Goal: Transaction & Acquisition: Obtain resource

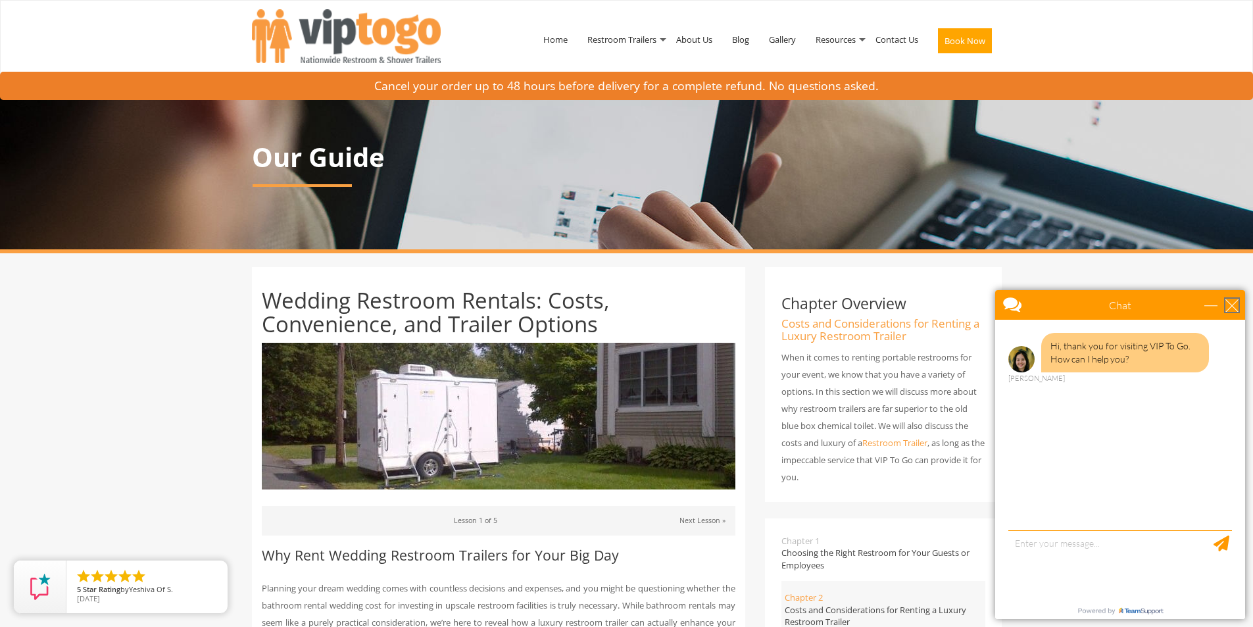
click at [1227, 307] on div "close" at bounding box center [1231, 305] width 13 height 13
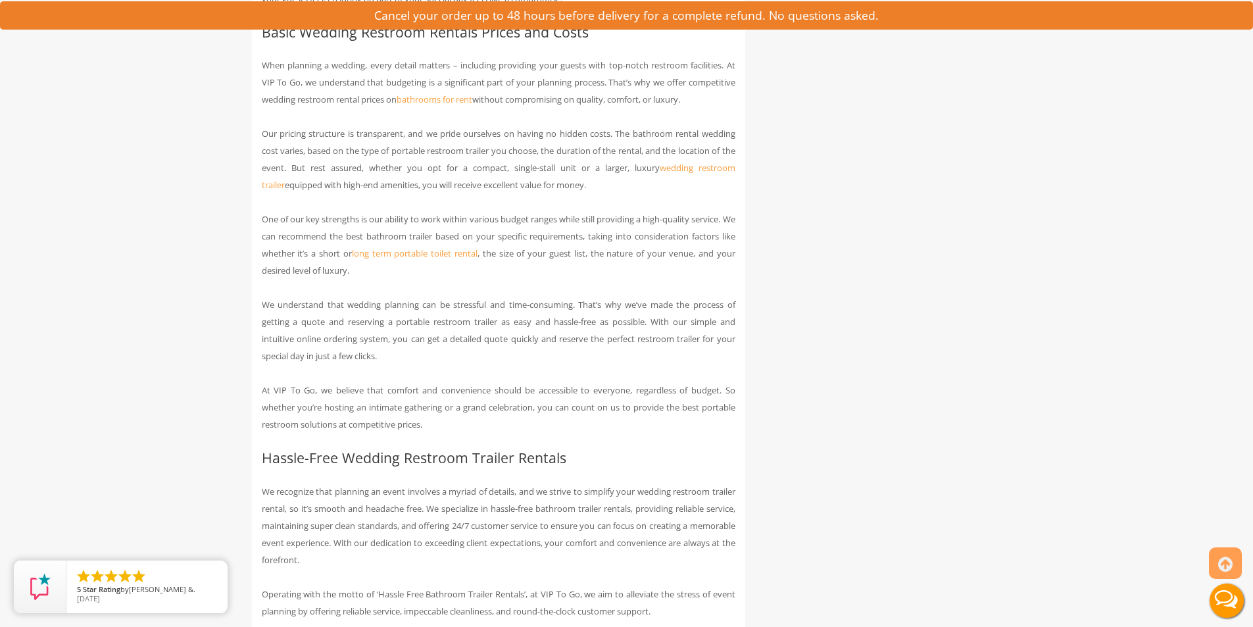
scroll to position [1578, 0]
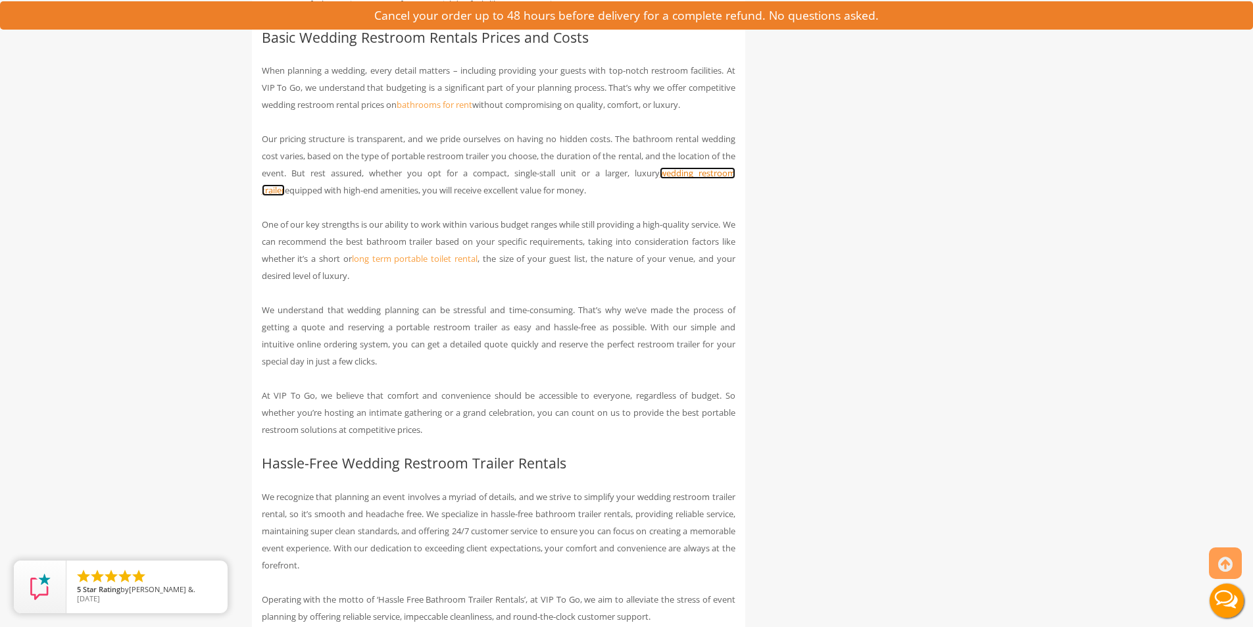
click at [688, 191] on link "wedding restroom trailer" at bounding box center [498, 181] width 473 height 29
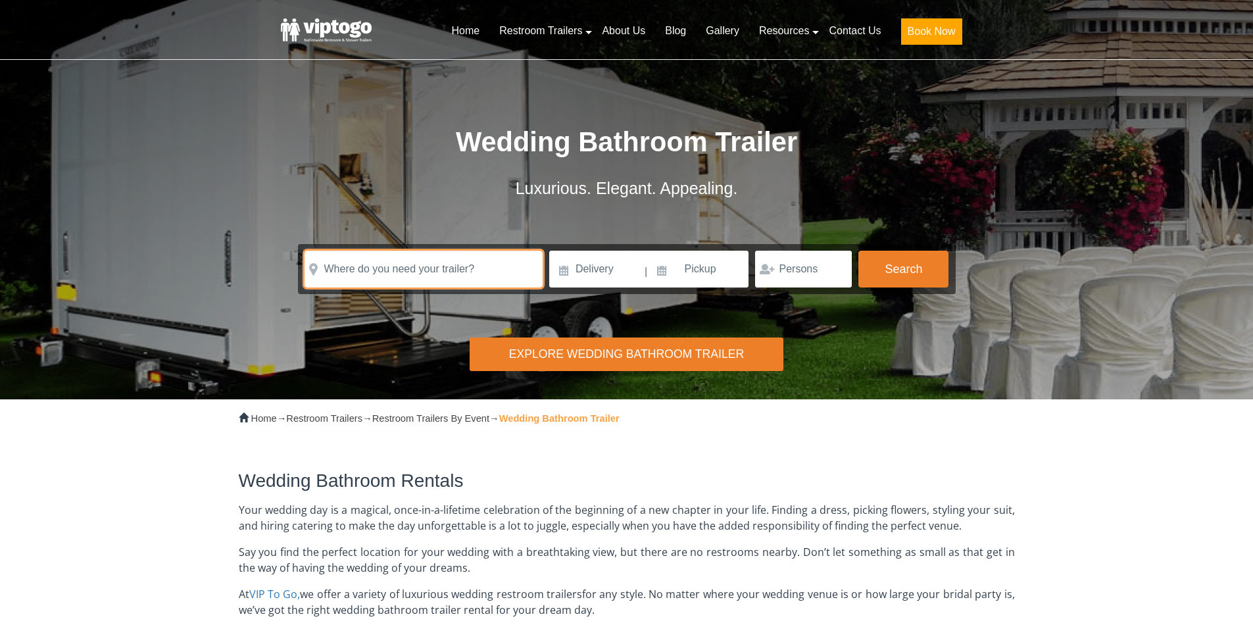
click at [475, 262] on input "text" at bounding box center [423, 269] width 238 height 37
type input "B"
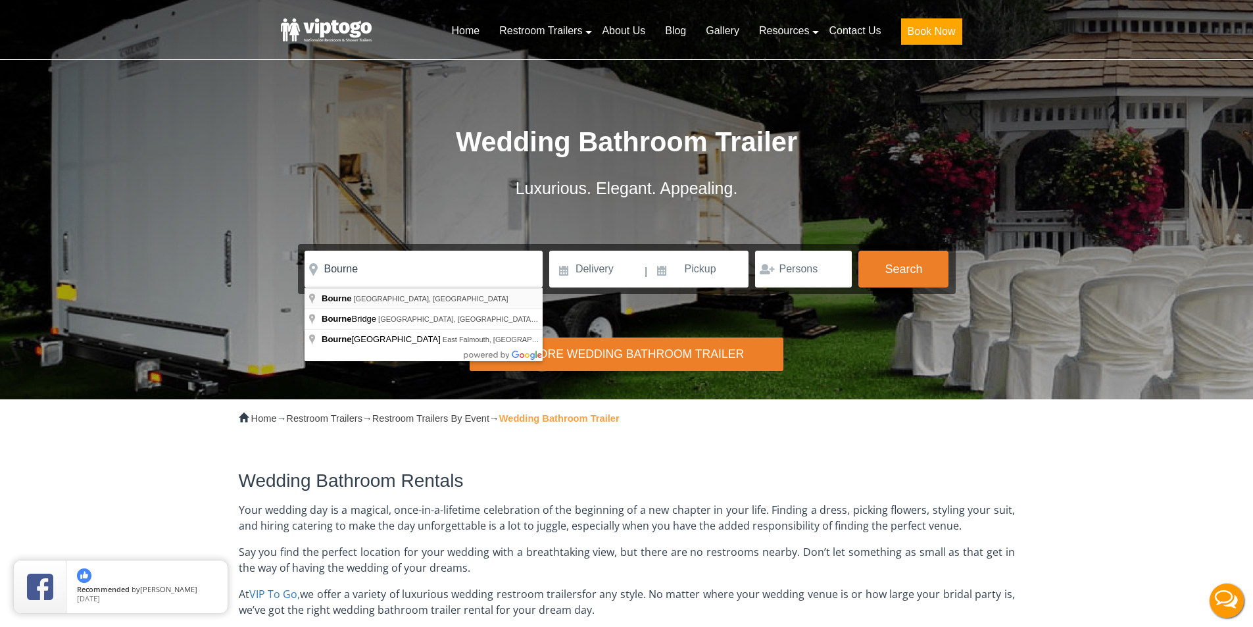
type input "Bourne, MA, USA"
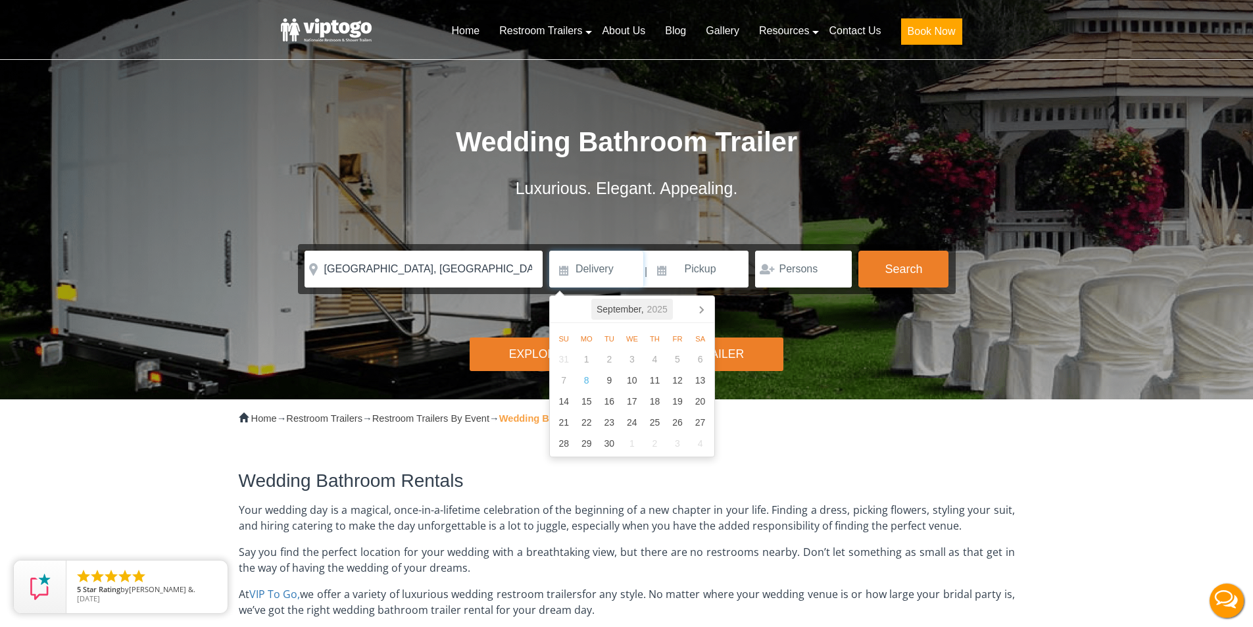
click at [669, 309] on div "September, 2025" at bounding box center [632, 309] width 82 height 21
click at [639, 310] on div "2025" at bounding box center [631, 309] width 31 height 21
click at [687, 391] on div "2026" at bounding box center [691, 381] width 40 height 37
click at [687, 397] on div "Sep" at bounding box center [684, 395] width 53 height 28
click at [703, 376] on div "12" at bounding box center [700, 380] width 23 height 21
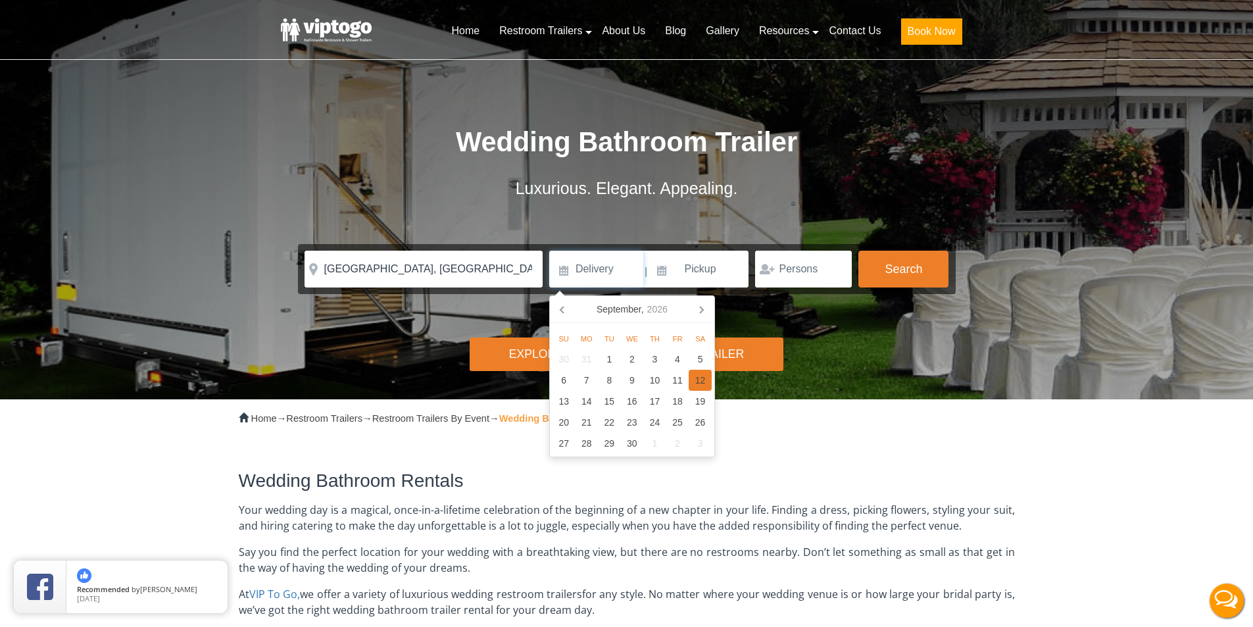
type input "09/12/2026"
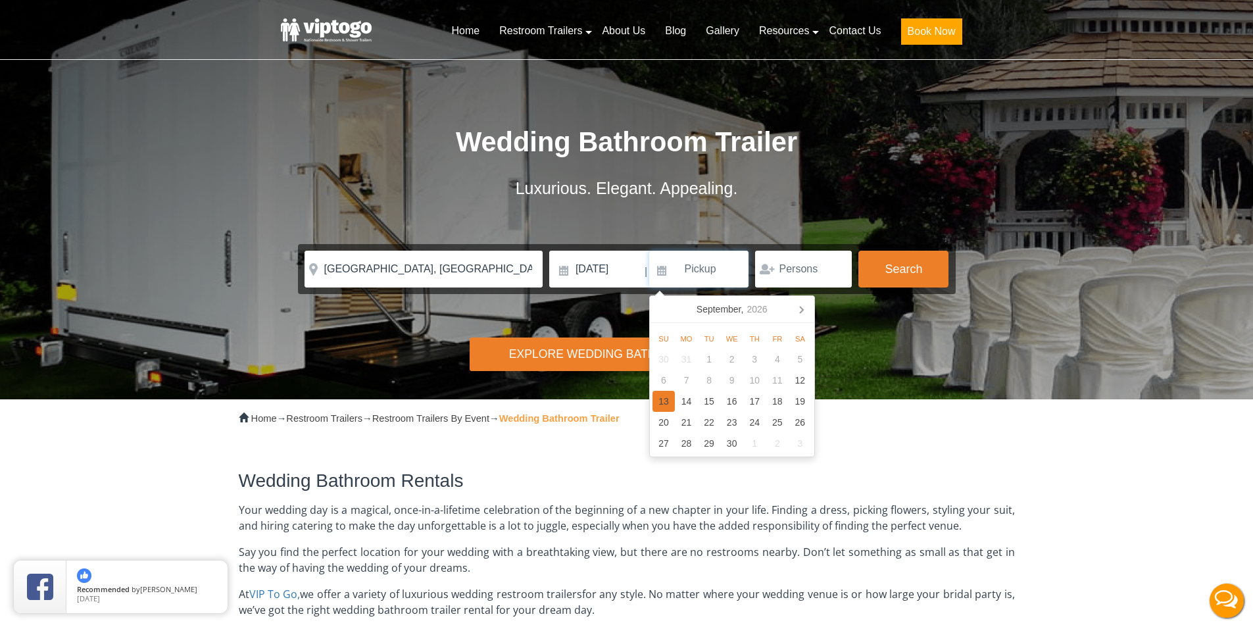
click at [667, 403] on div "13" at bounding box center [663, 401] width 23 height 21
type input "09/13/2026"
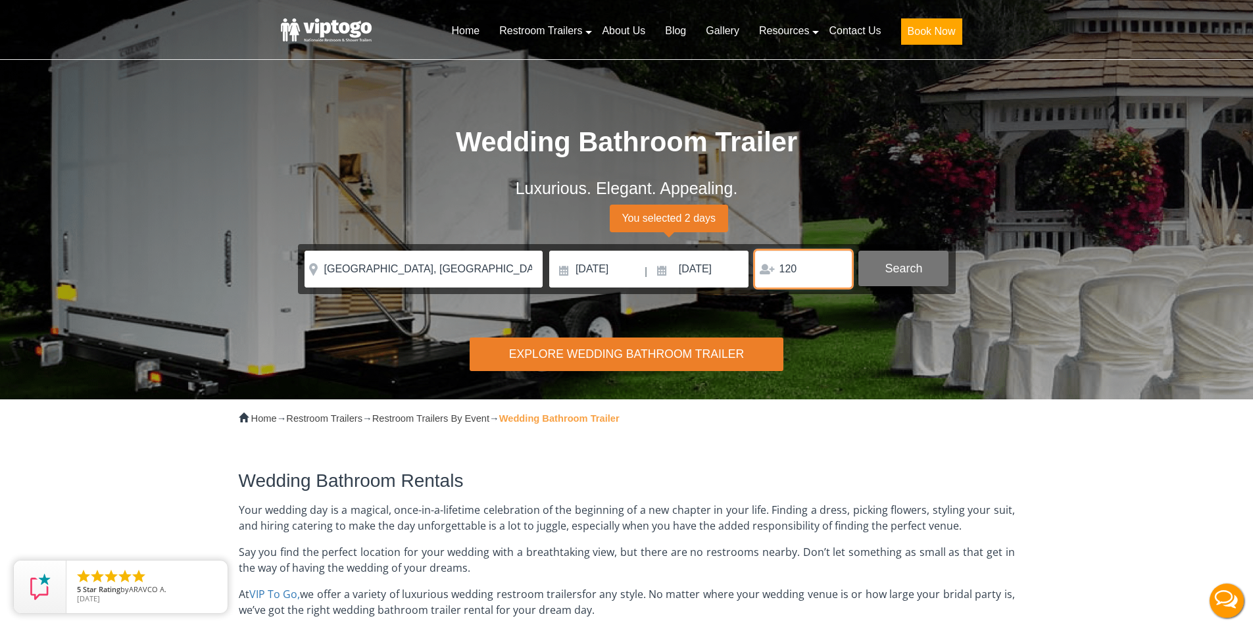
type input "120"
click at [904, 285] on button "Search" at bounding box center [903, 269] width 90 height 36
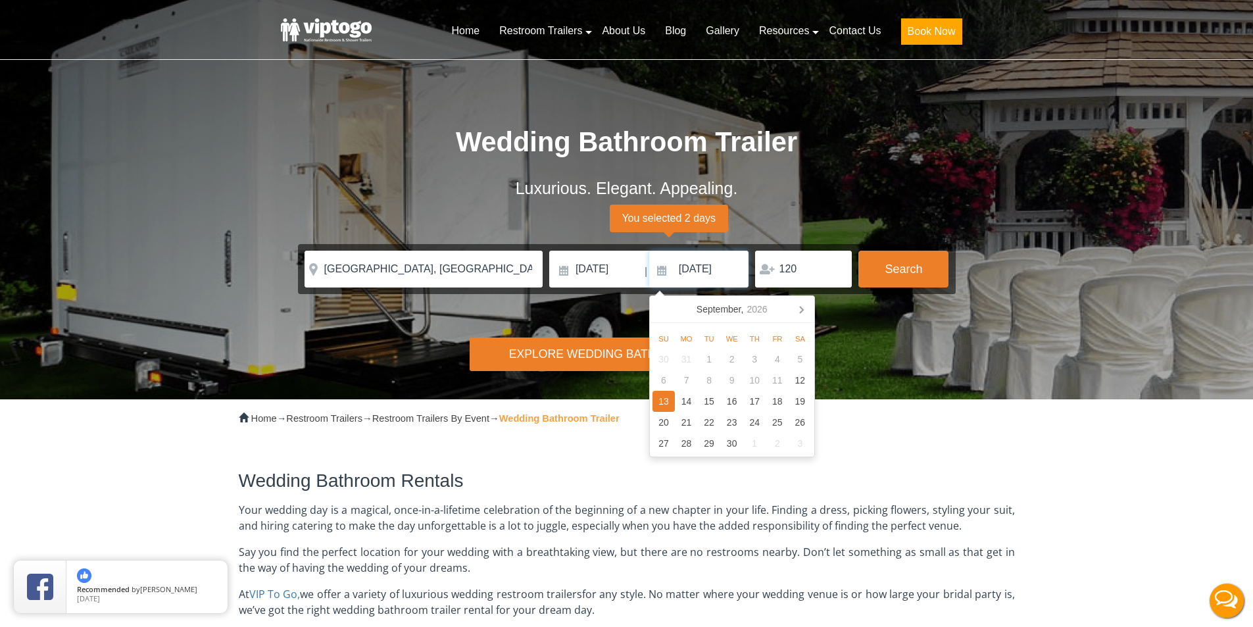
click at [708, 274] on input "09/13/2026" at bounding box center [699, 269] width 100 height 37
click at [792, 372] on div "12" at bounding box center [799, 380] width 23 height 21
type input "09/12/2026"
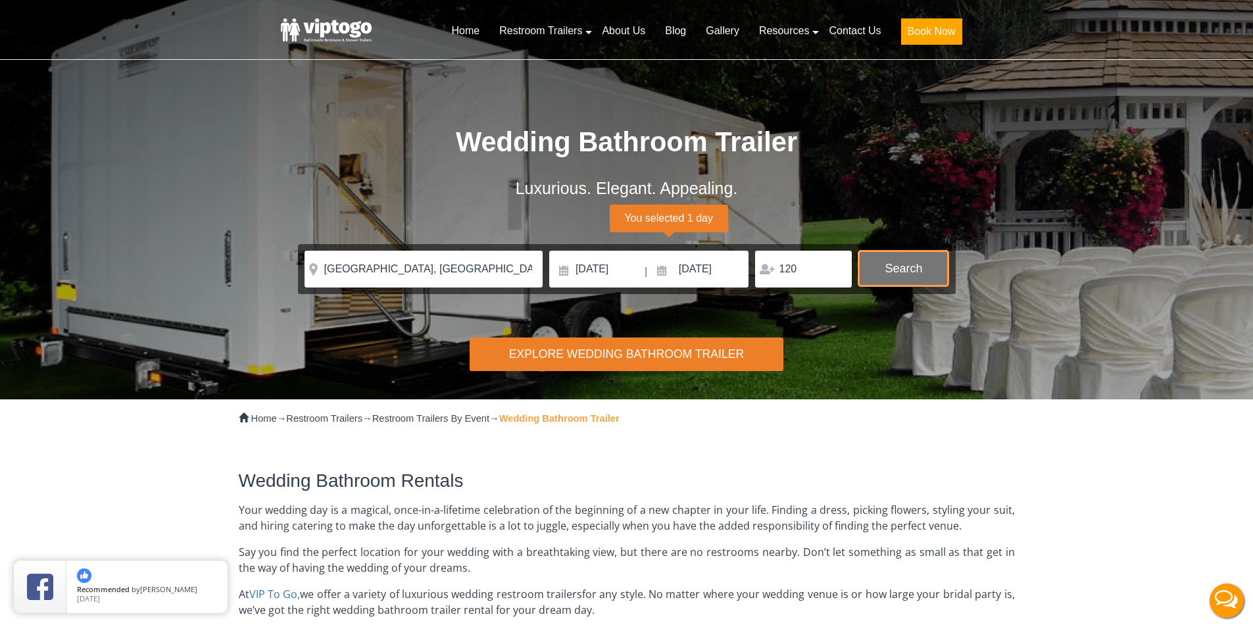
click at [917, 266] on button "Search" at bounding box center [903, 269] width 90 height 36
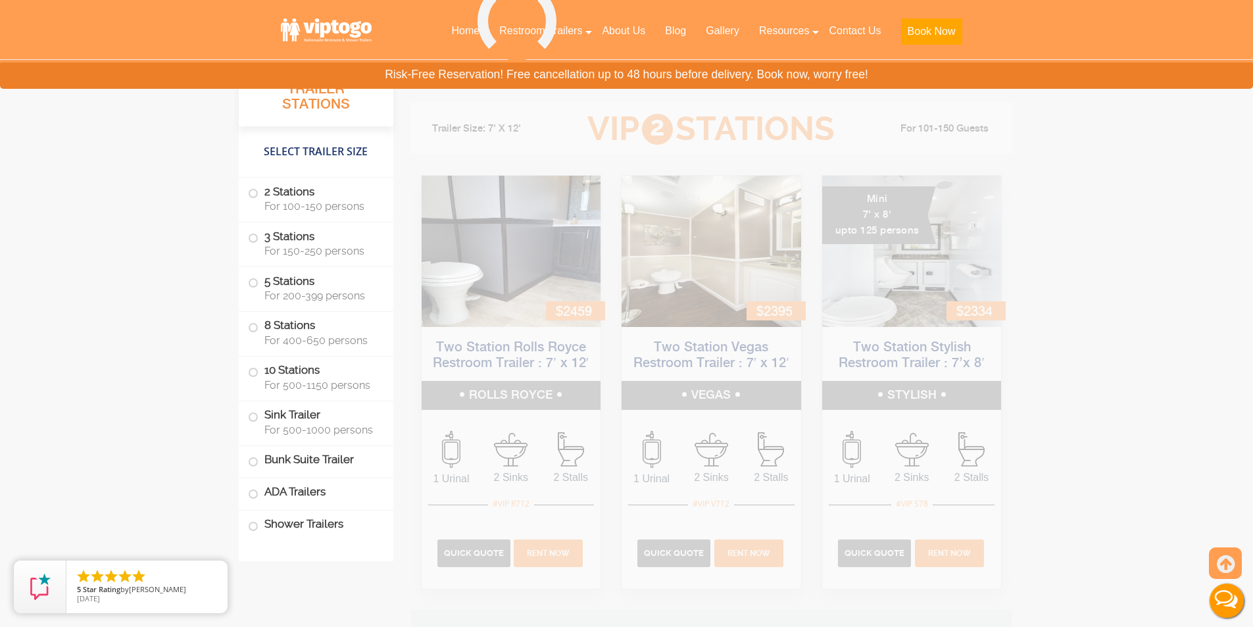
scroll to position [1255, 0]
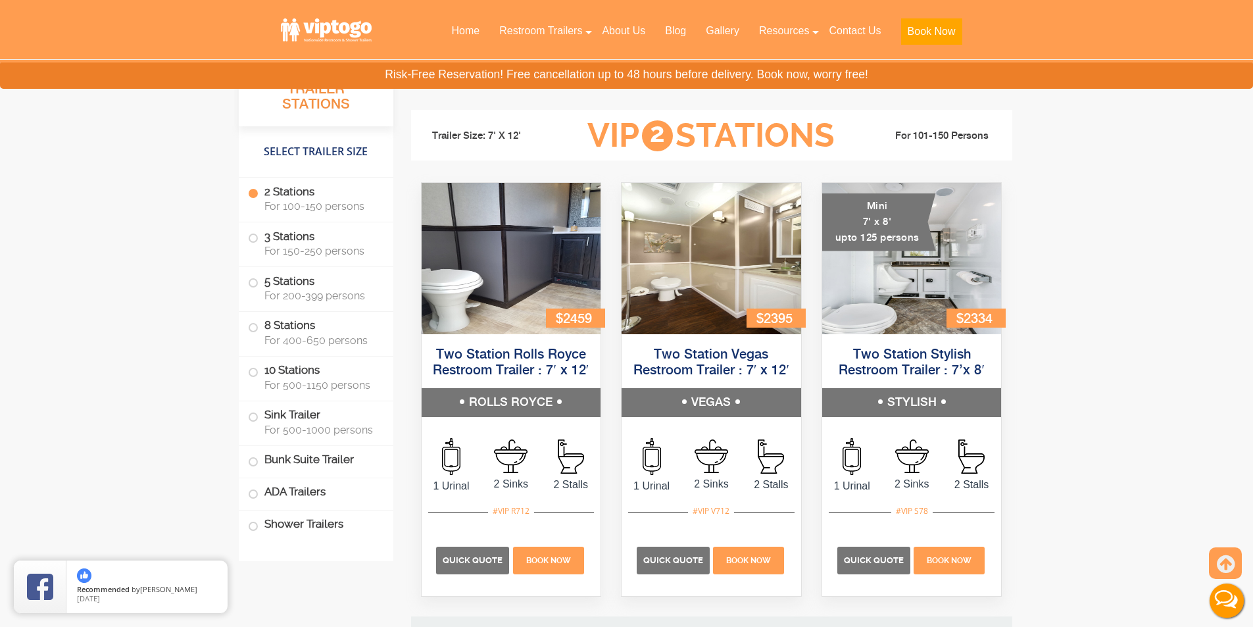
scroll to position [1249, 0]
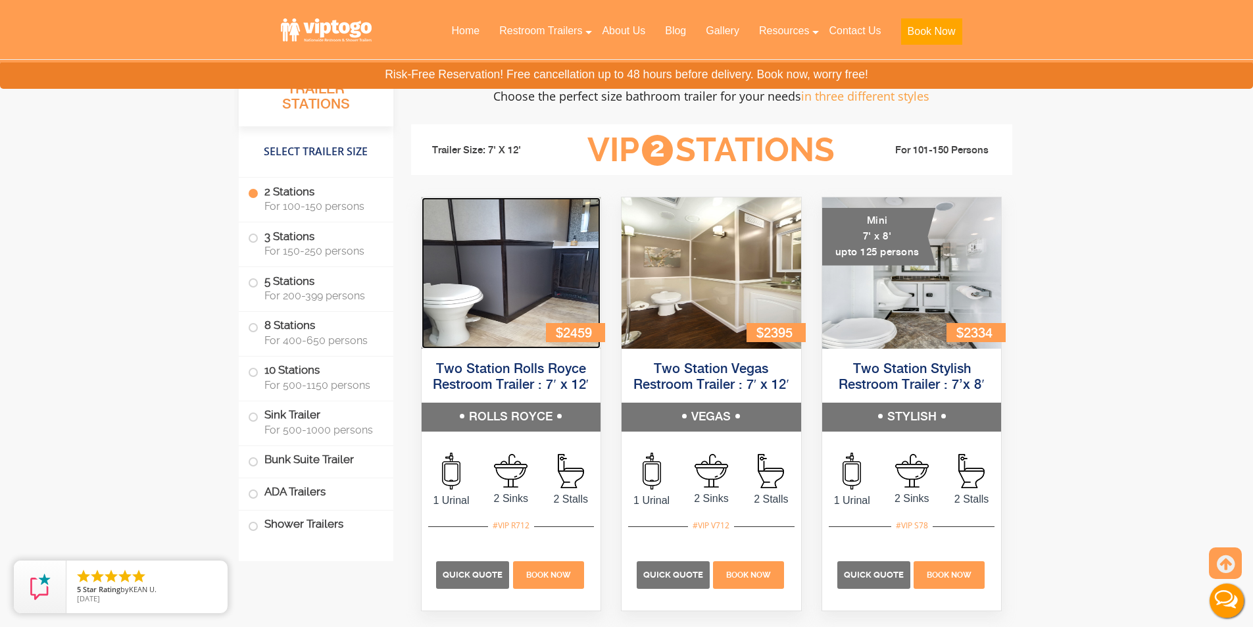
click at [533, 281] on img at bounding box center [512, 272] width 180 height 151
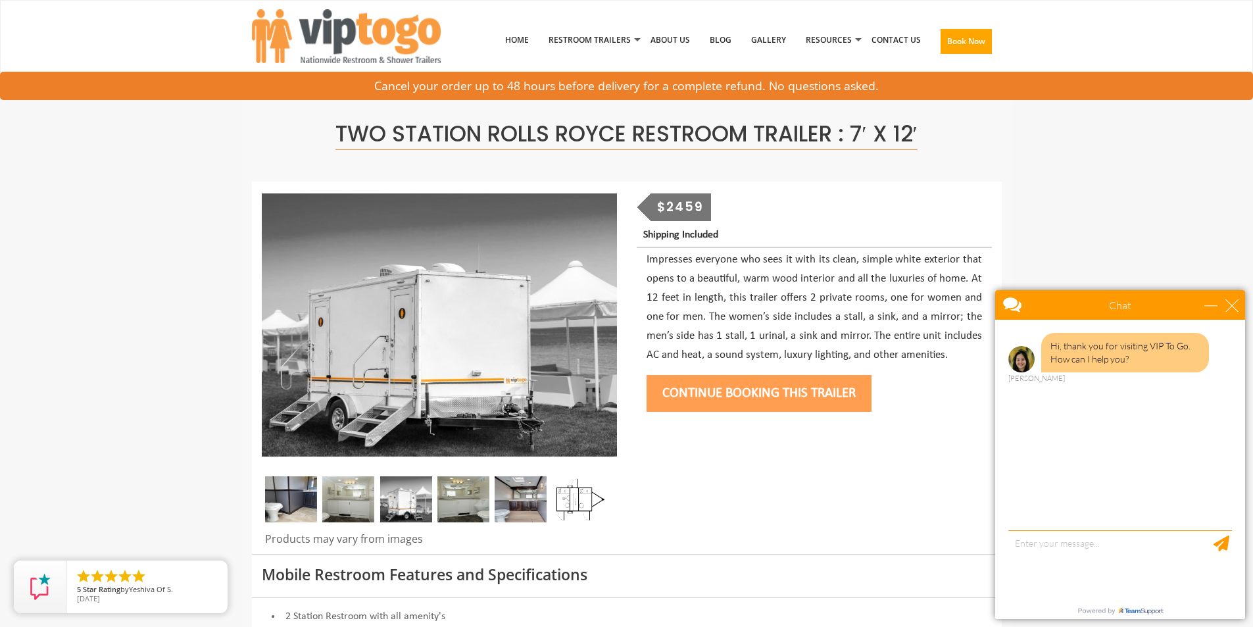
click at [351, 501] on img at bounding box center [348, 499] width 52 height 46
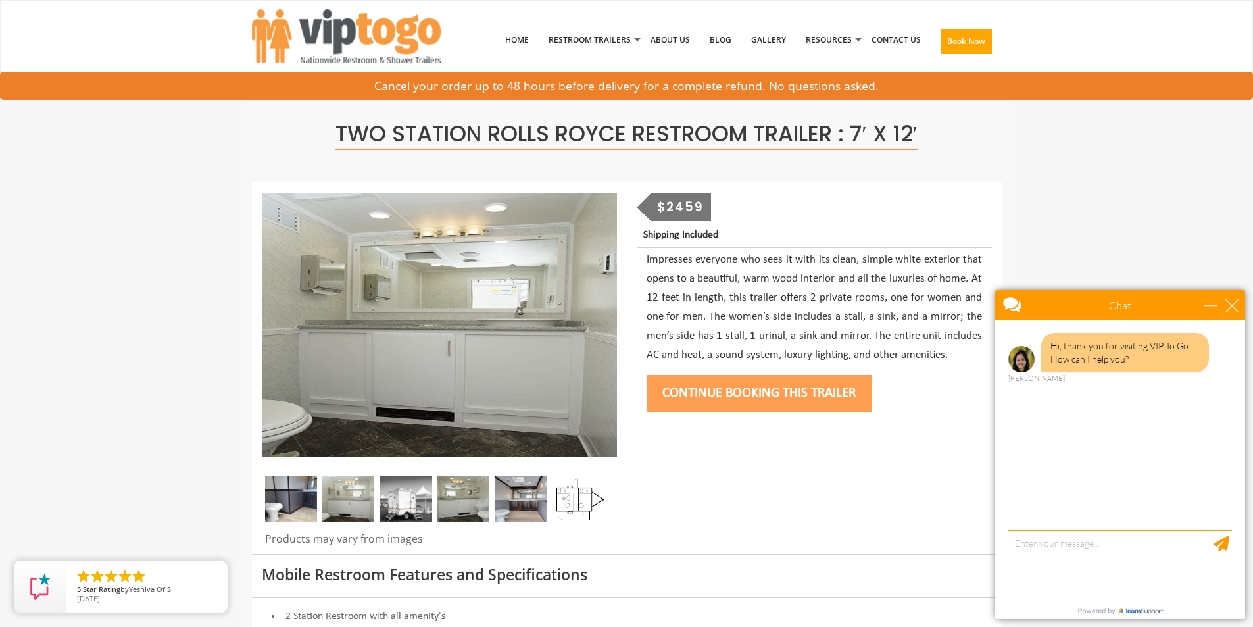
click at [403, 506] on img at bounding box center [406, 499] width 52 height 46
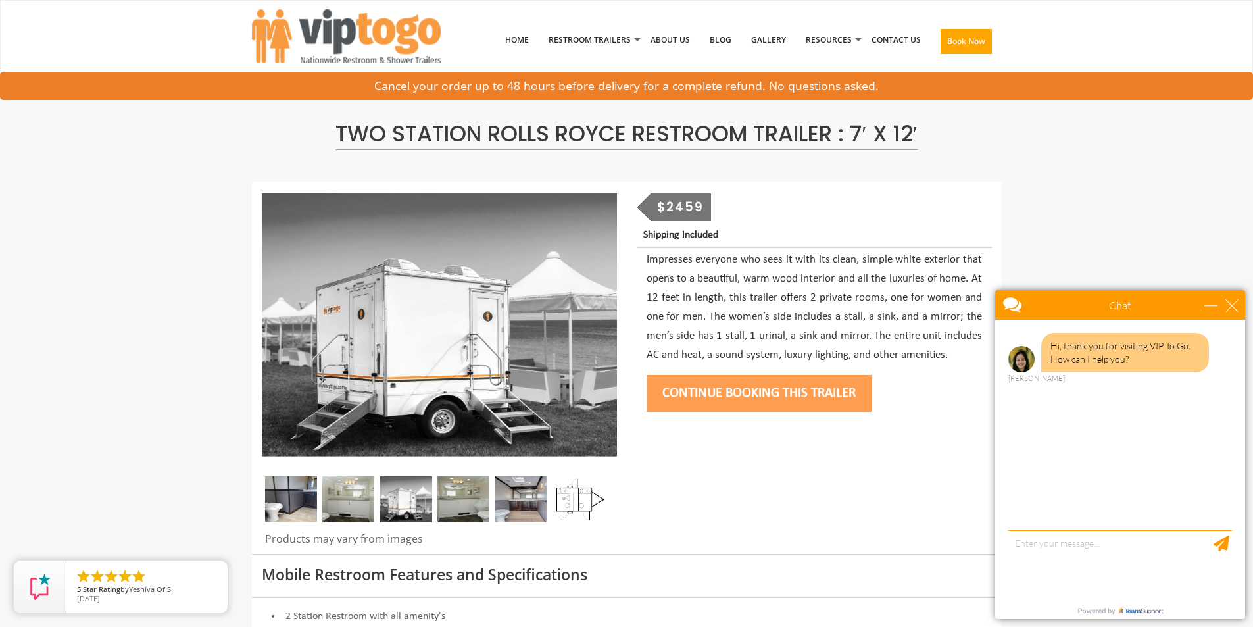
click at [342, 495] on img at bounding box center [348, 499] width 52 height 46
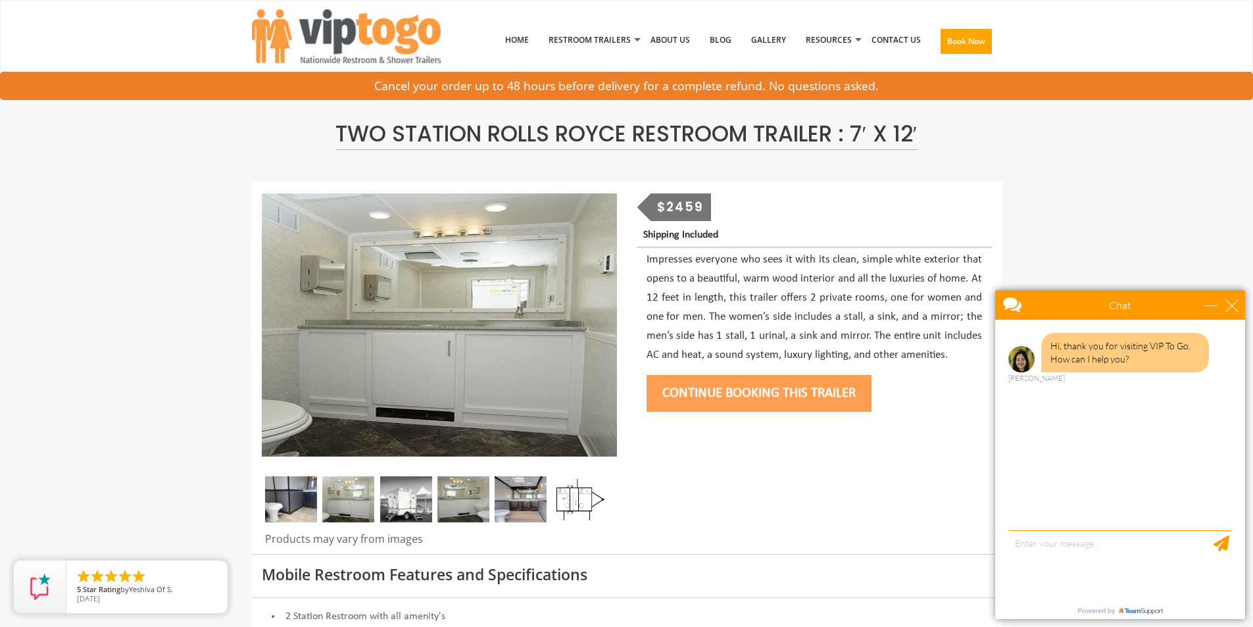
drag, startPoint x: 396, startPoint y: 496, endPoint x: 428, endPoint y: 499, distance: 32.4
click at [397, 496] on img at bounding box center [406, 499] width 52 height 46
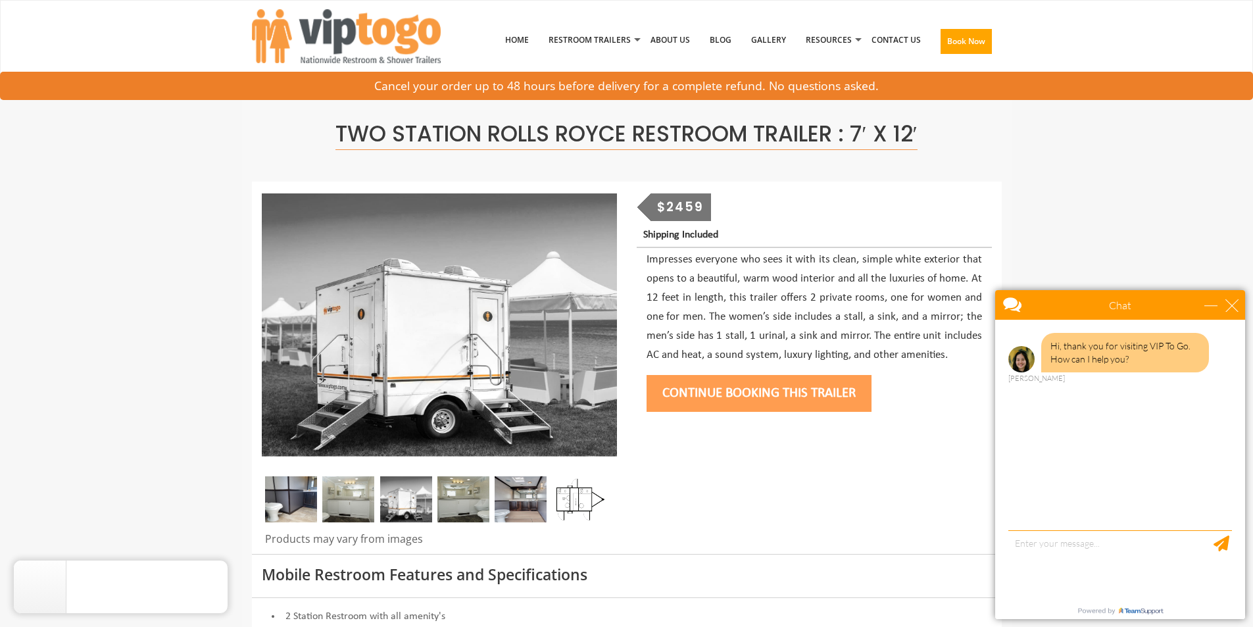
click at [467, 500] on img at bounding box center [463, 499] width 52 height 46
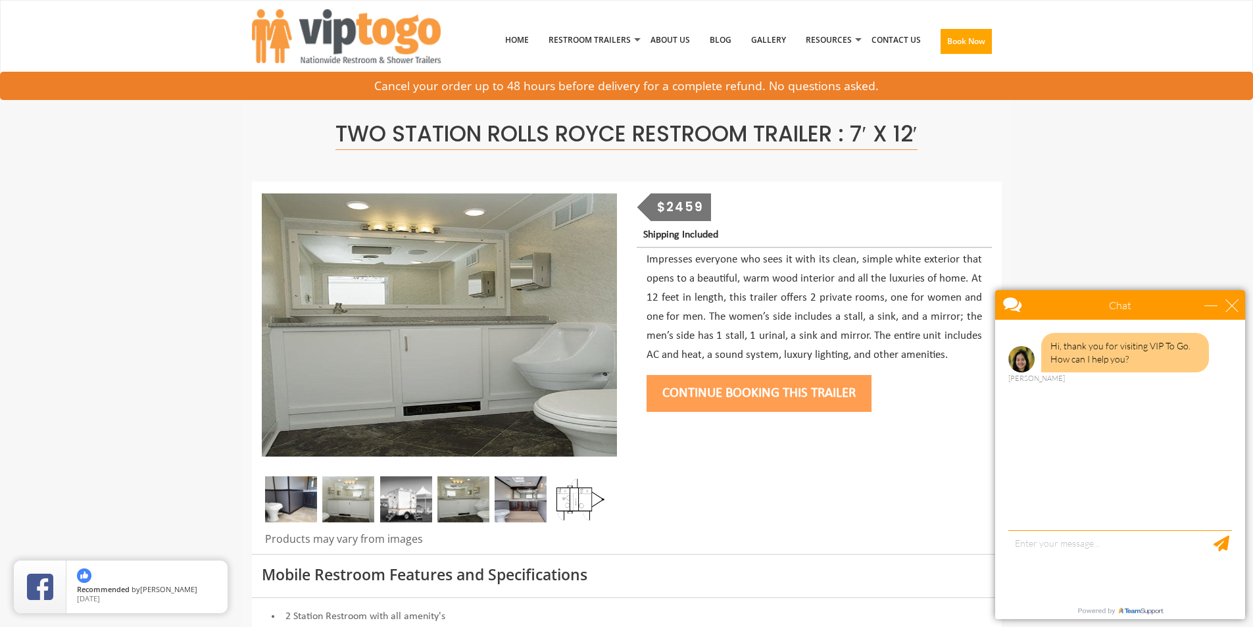
click at [531, 500] on img at bounding box center [521, 499] width 52 height 46
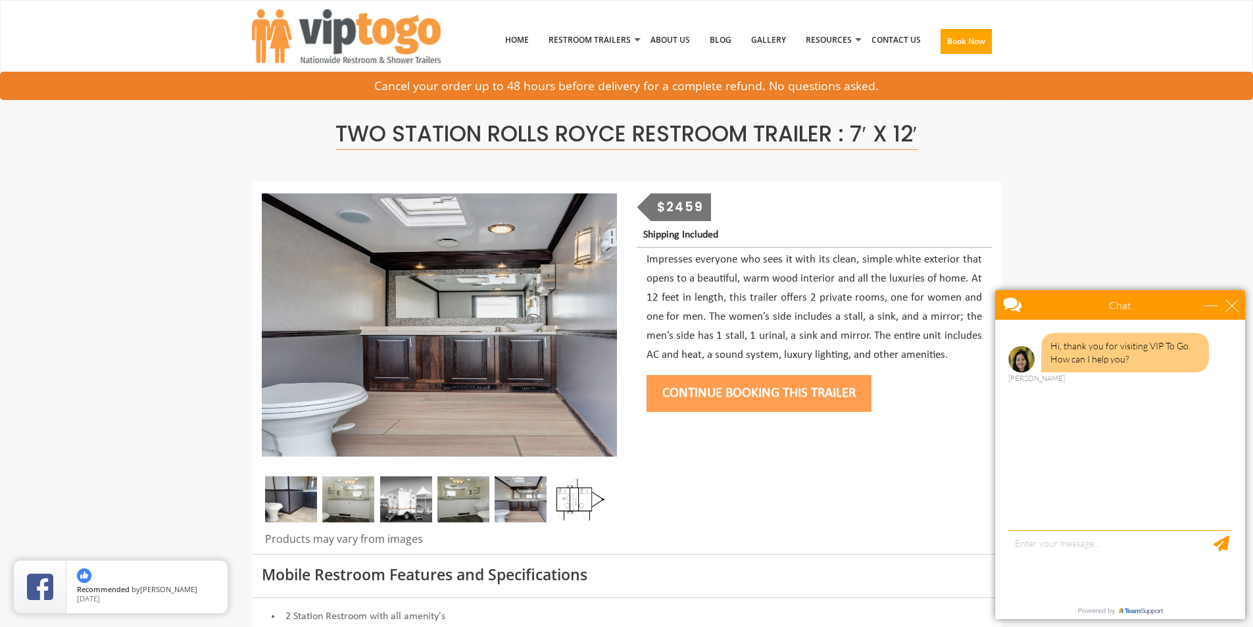
click at [478, 496] on img at bounding box center [463, 499] width 52 height 46
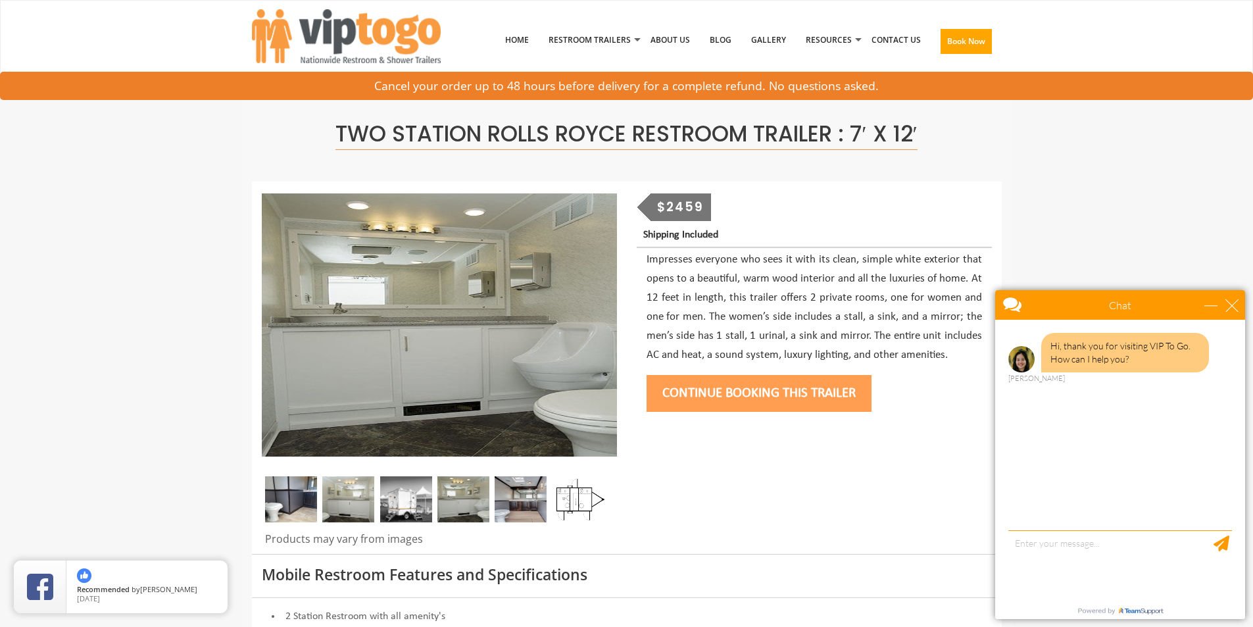
click at [420, 497] on img at bounding box center [406, 499] width 52 height 46
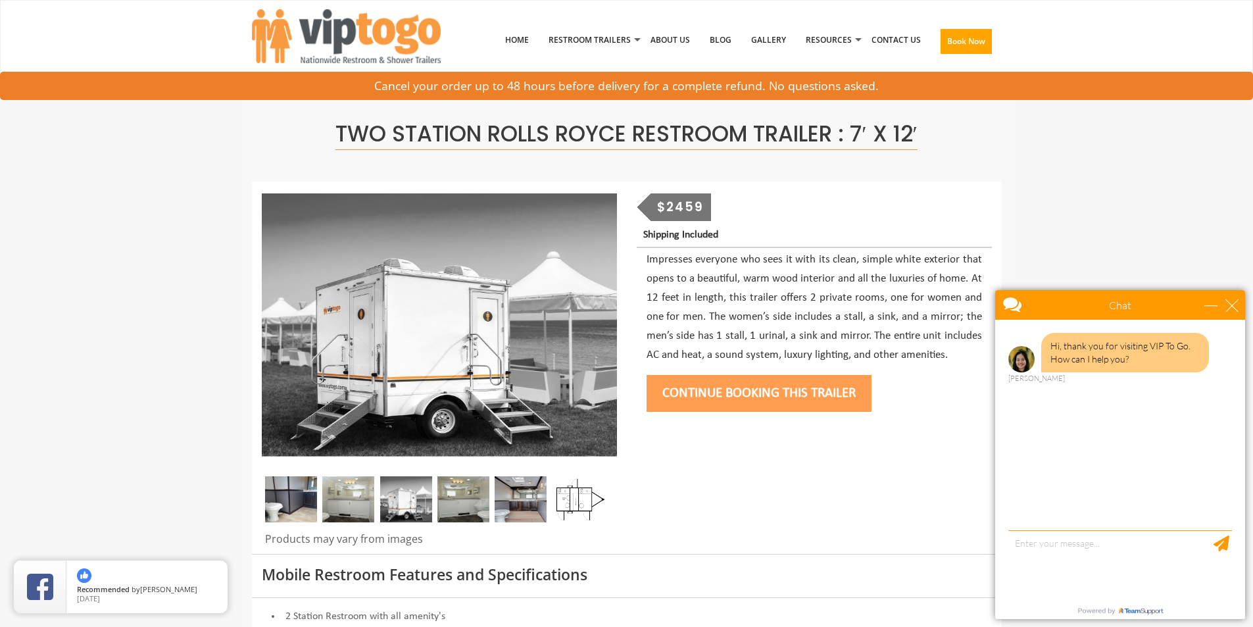
click at [367, 500] on img at bounding box center [348, 499] width 52 height 46
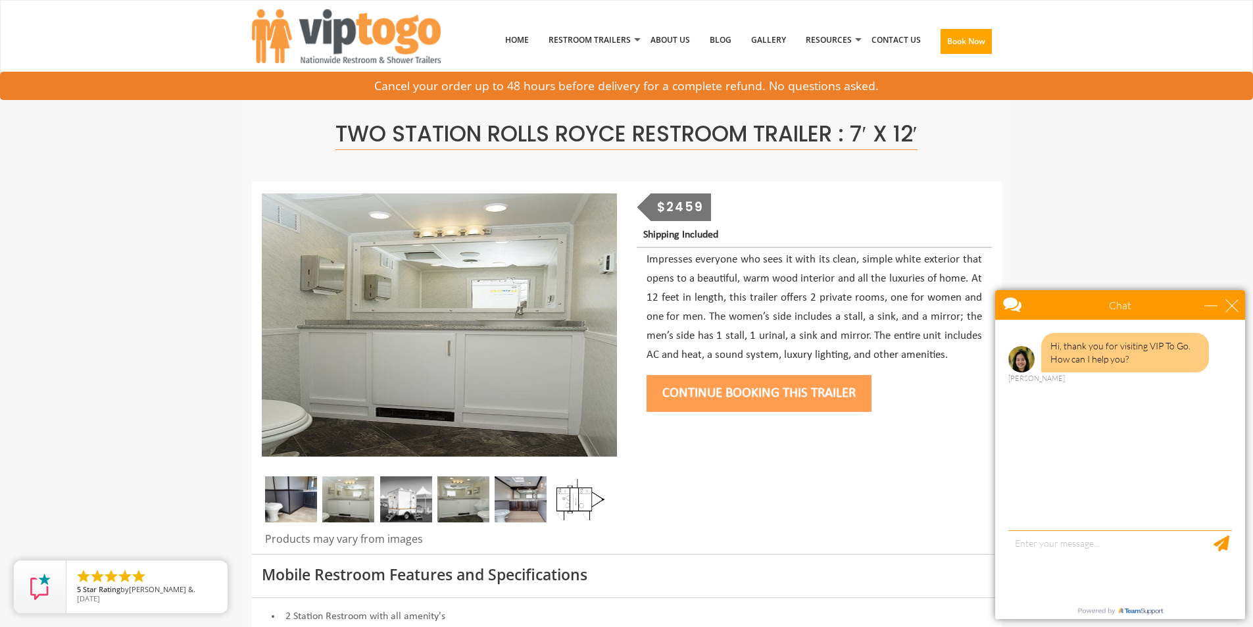
click at [516, 492] on img at bounding box center [521, 499] width 52 height 46
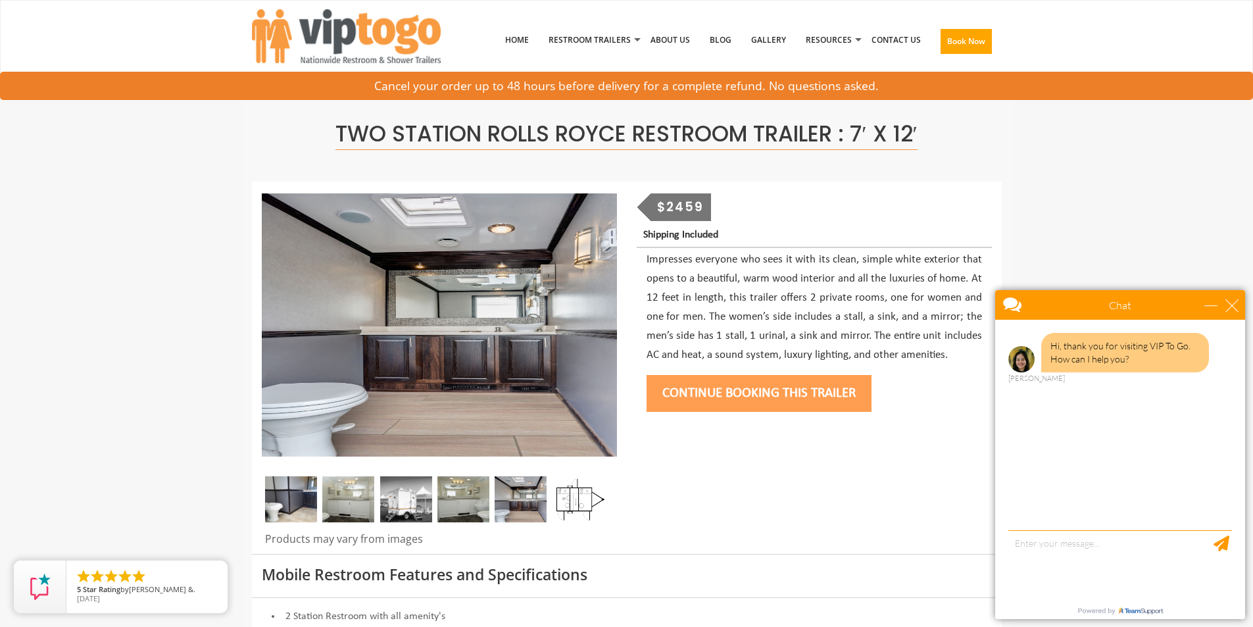
click at [569, 498] on img at bounding box center [578, 499] width 52 height 46
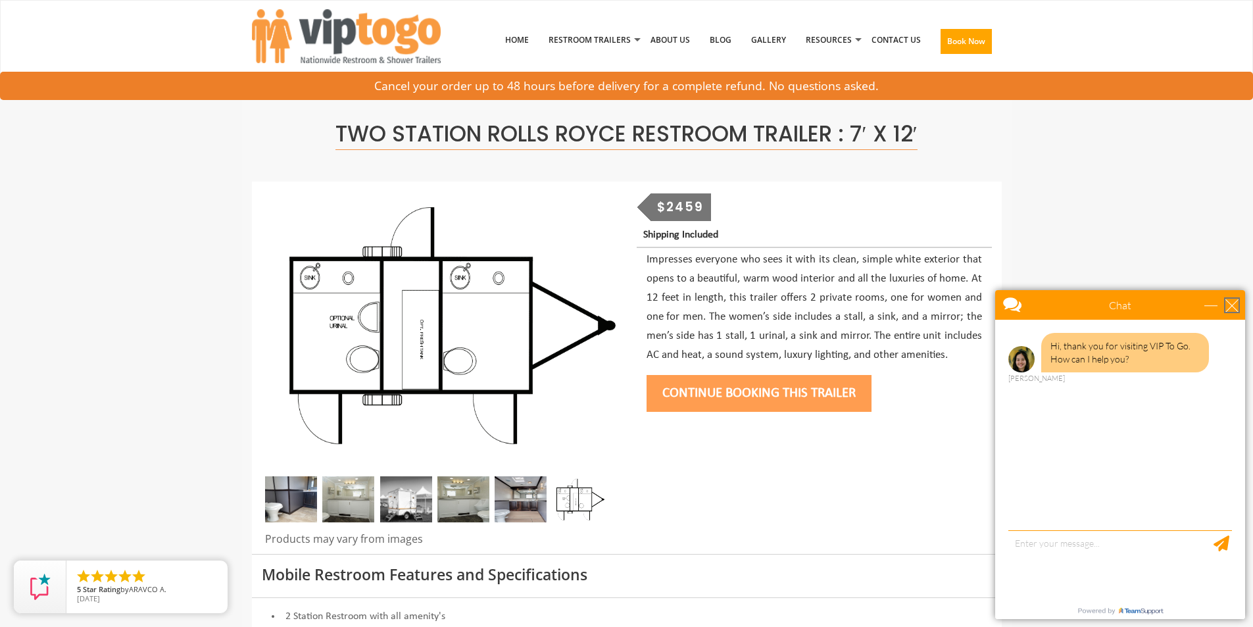
click at [1225, 304] on div "close" at bounding box center [1231, 305] width 13 height 13
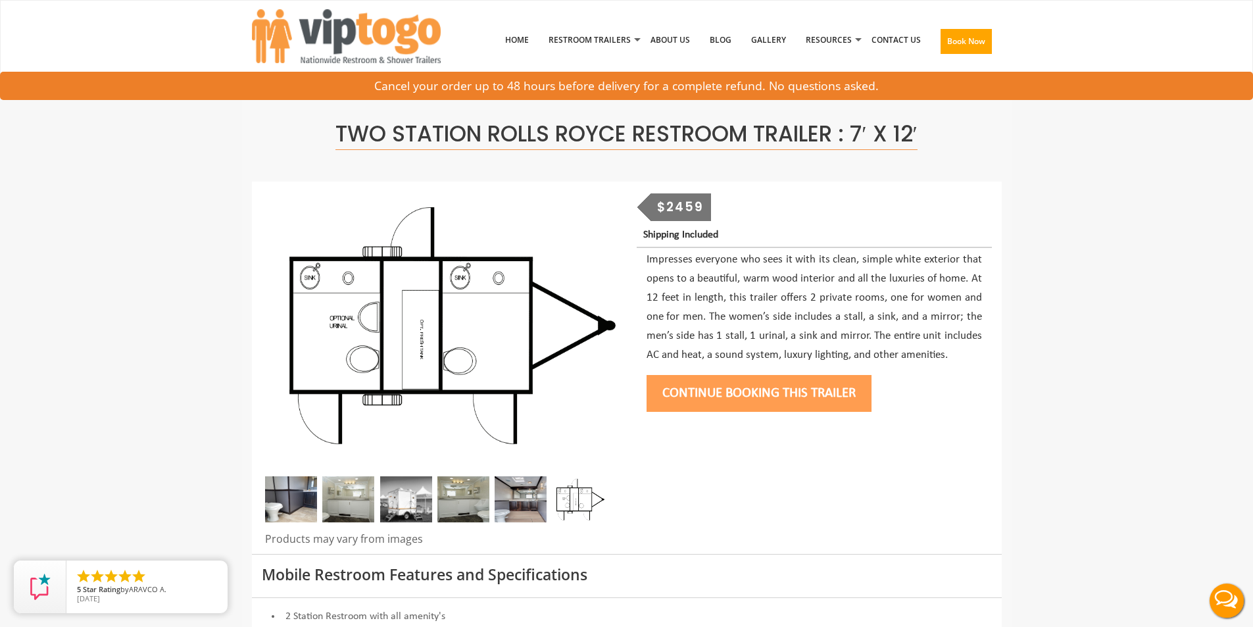
click at [775, 426] on div at bounding box center [627, 368] width 750 height 372
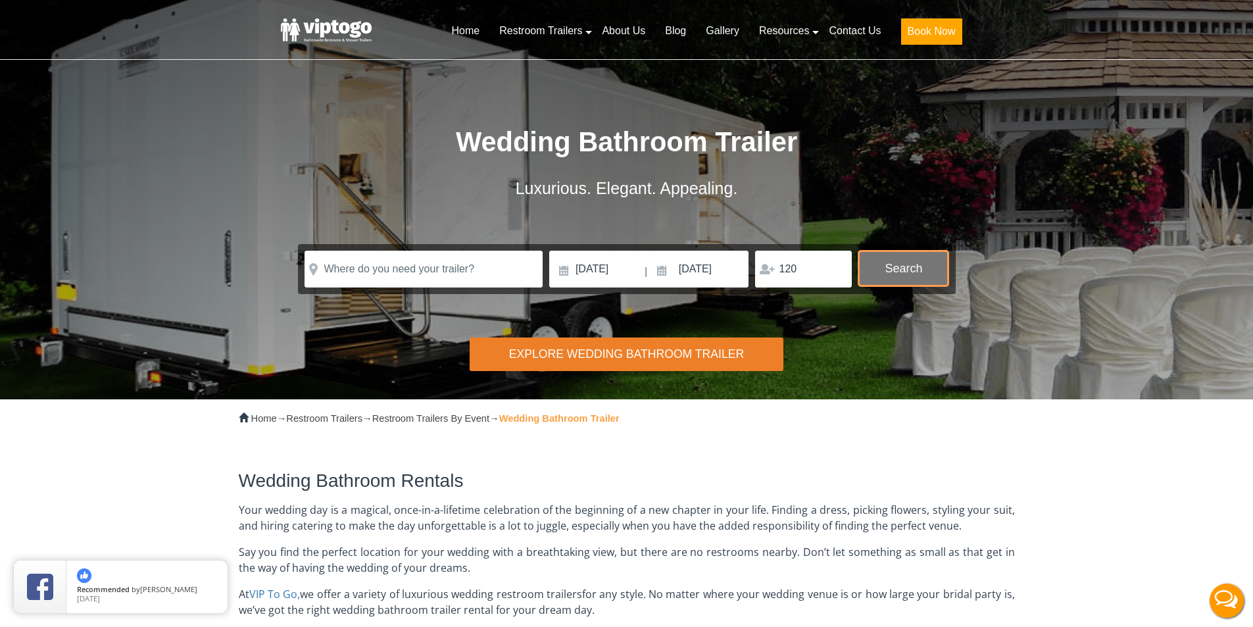
click at [909, 282] on button "Search" at bounding box center [903, 269] width 90 height 36
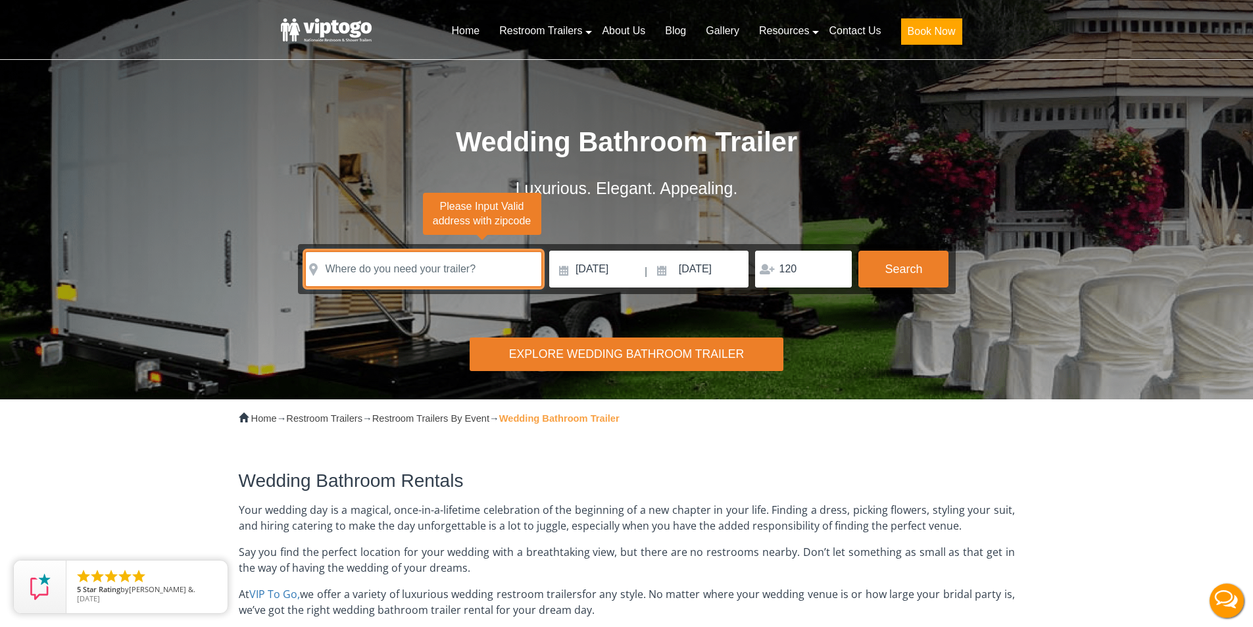
click at [508, 259] on input "text" at bounding box center [423, 269] width 238 height 37
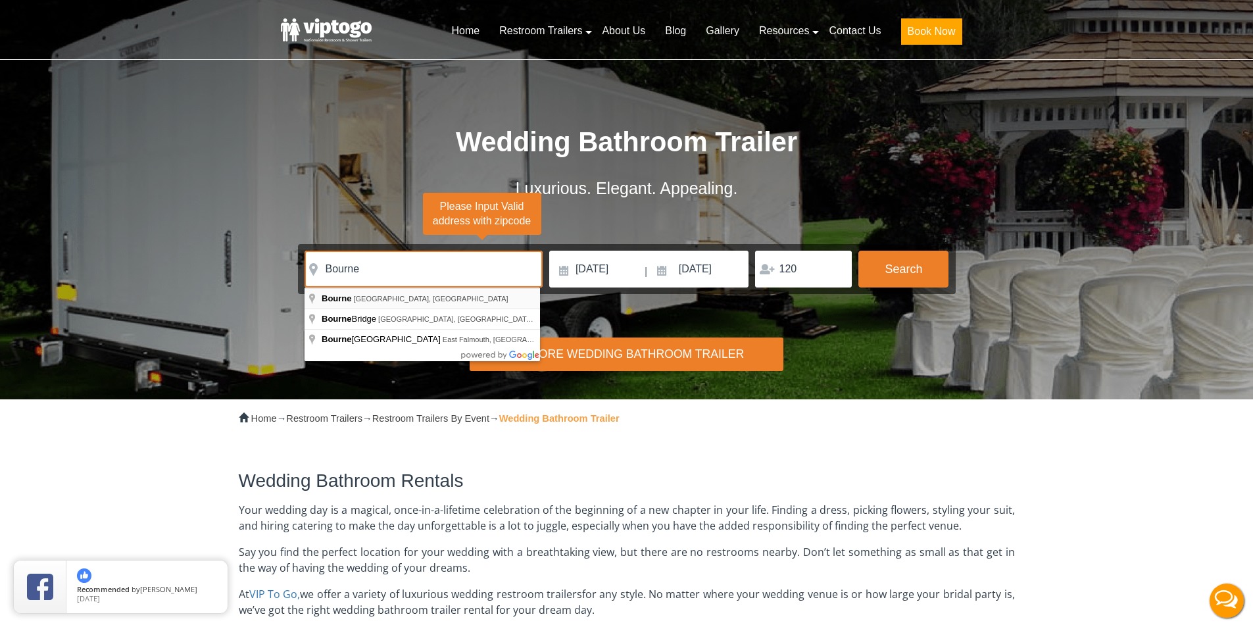
type input "Bourne, MA, USA"
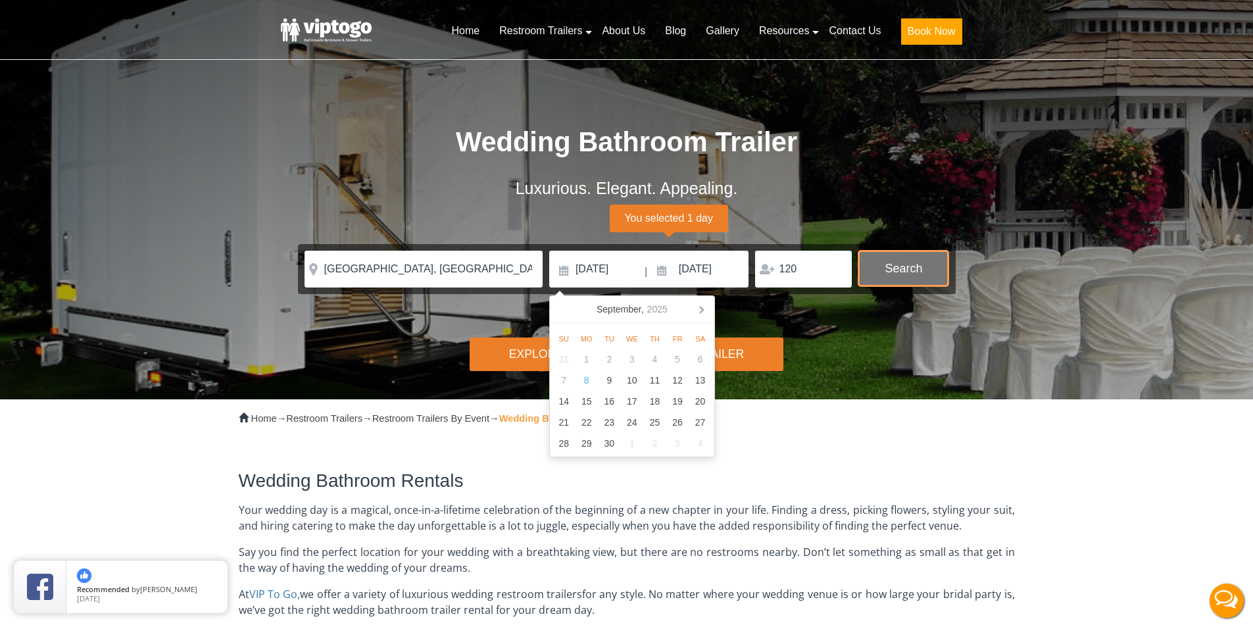
click at [907, 278] on button "Search" at bounding box center [903, 269] width 90 height 36
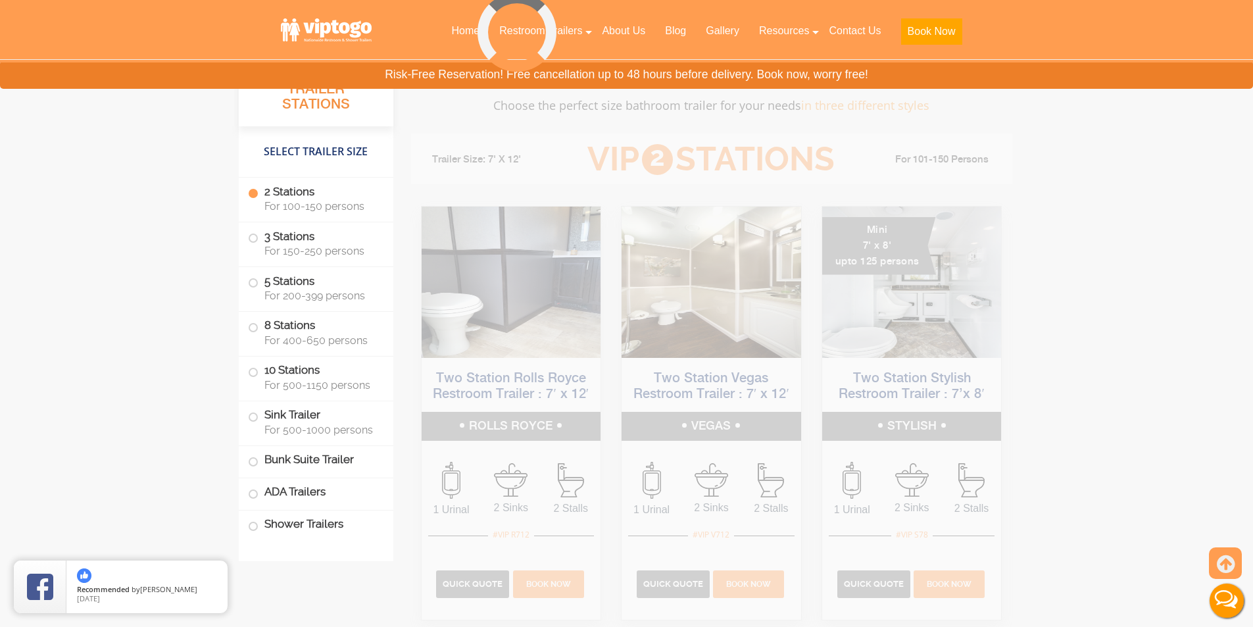
scroll to position [1255, 0]
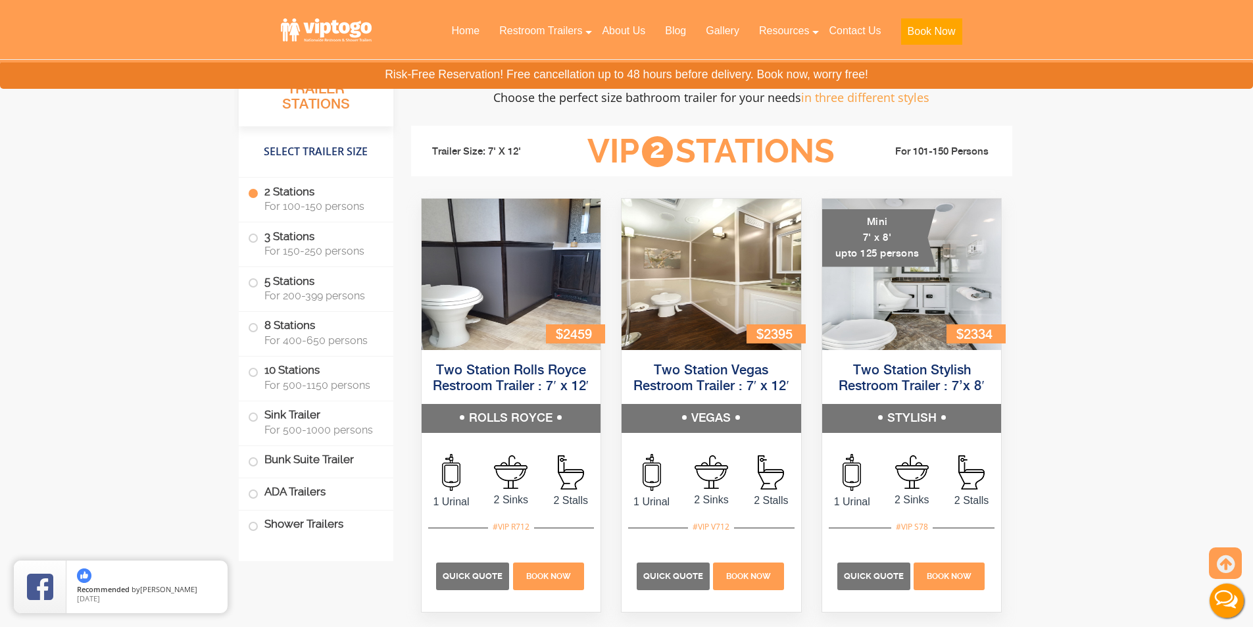
scroll to position [1249, 0]
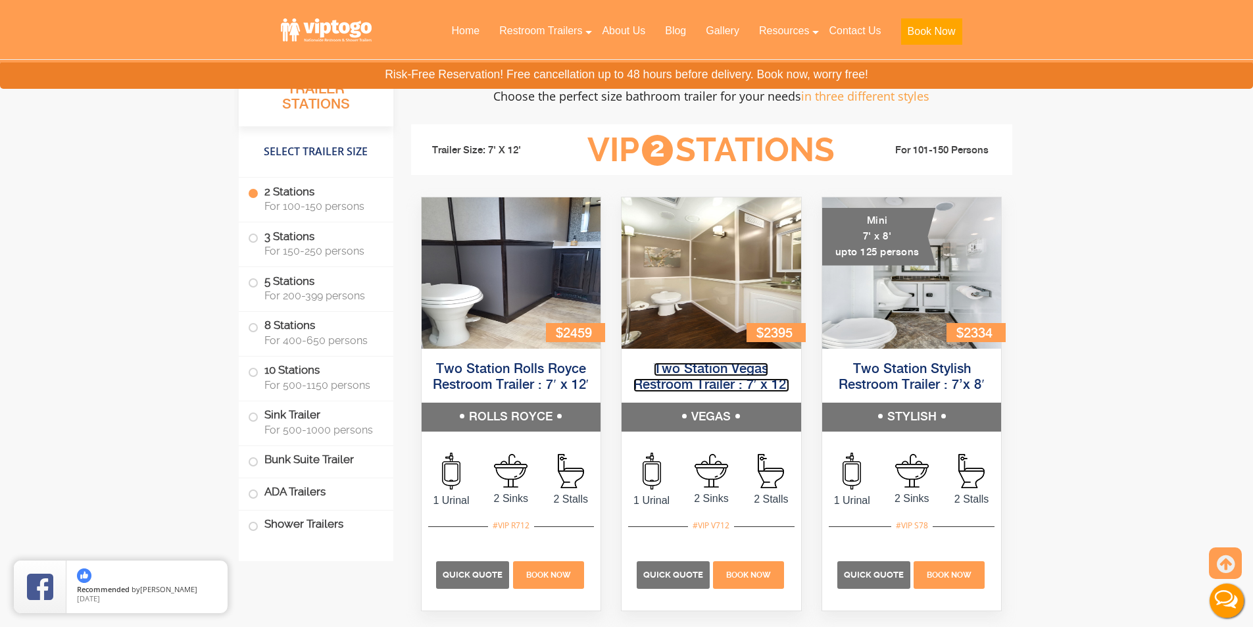
click at [717, 382] on link "Two Station Vegas Restroom Trailer : 7′ x 12′" at bounding box center [711, 377] width 156 height 30
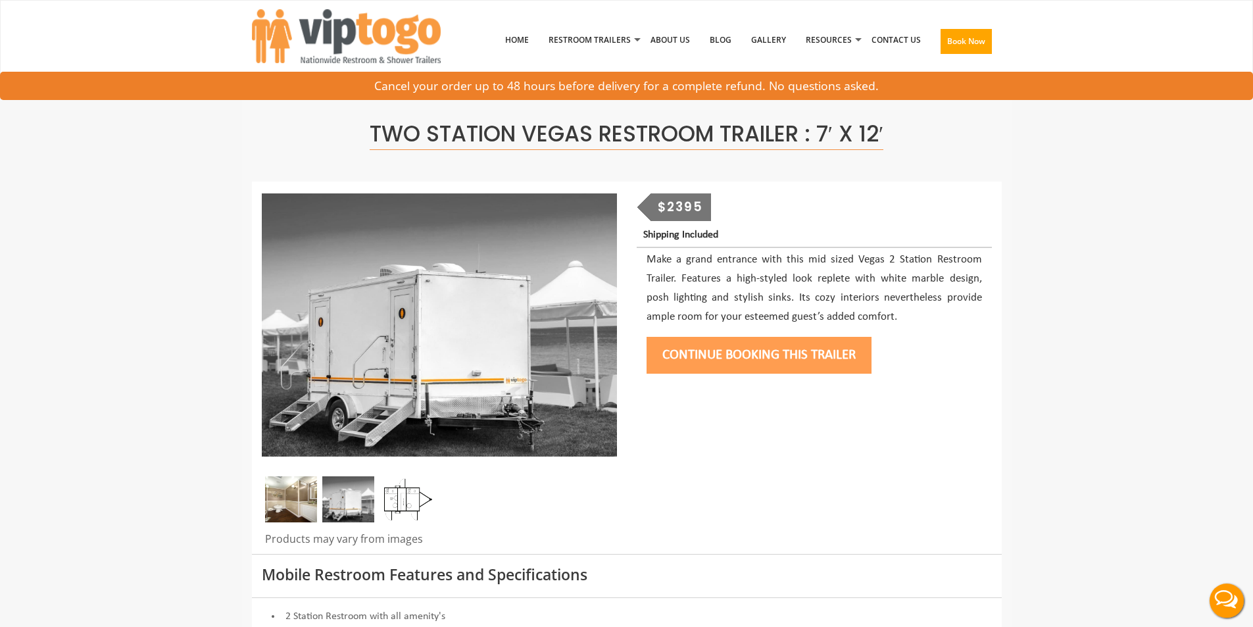
click at [353, 499] on img at bounding box center [348, 499] width 52 height 46
click at [306, 504] on img at bounding box center [291, 499] width 52 height 46
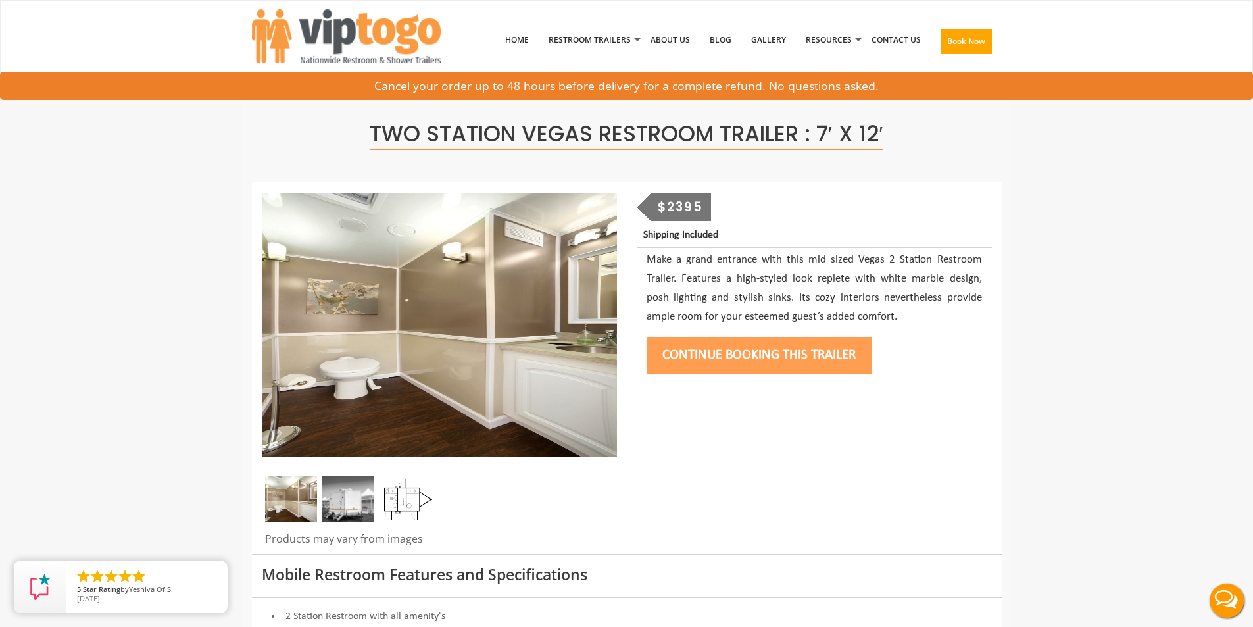
click at [337, 500] on img at bounding box center [348, 499] width 52 height 46
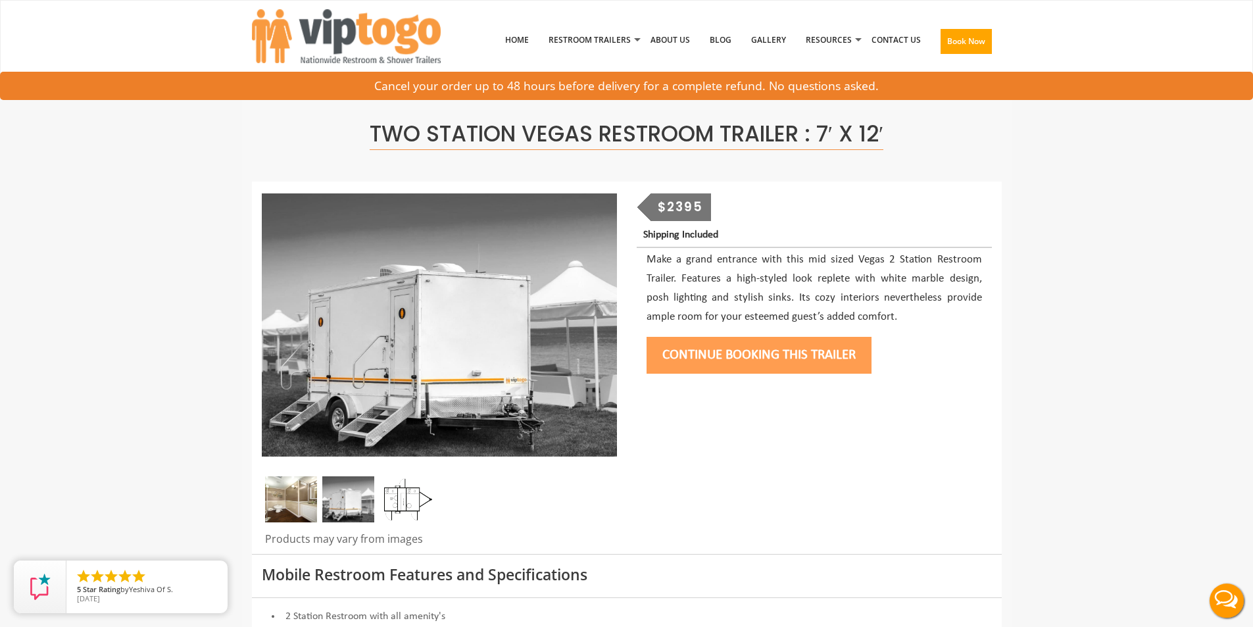
click at [403, 504] on img at bounding box center [406, 499] width 52 height 46
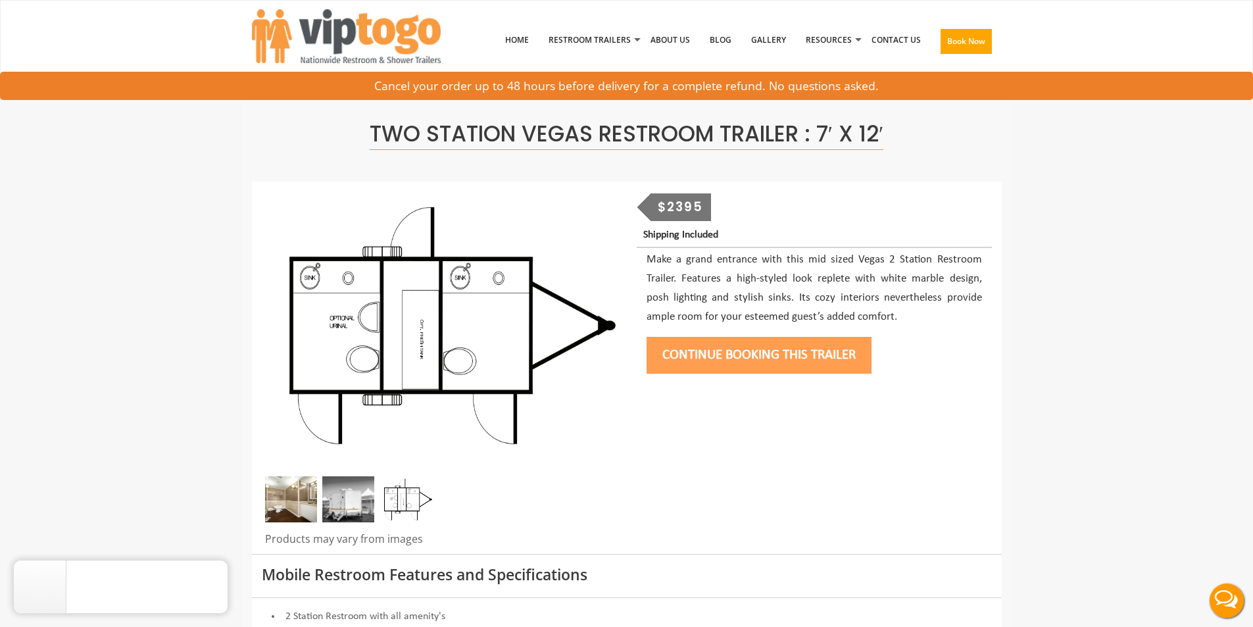
click at [347, 498] on img at bounding box center [348, 499] width 52 height 46
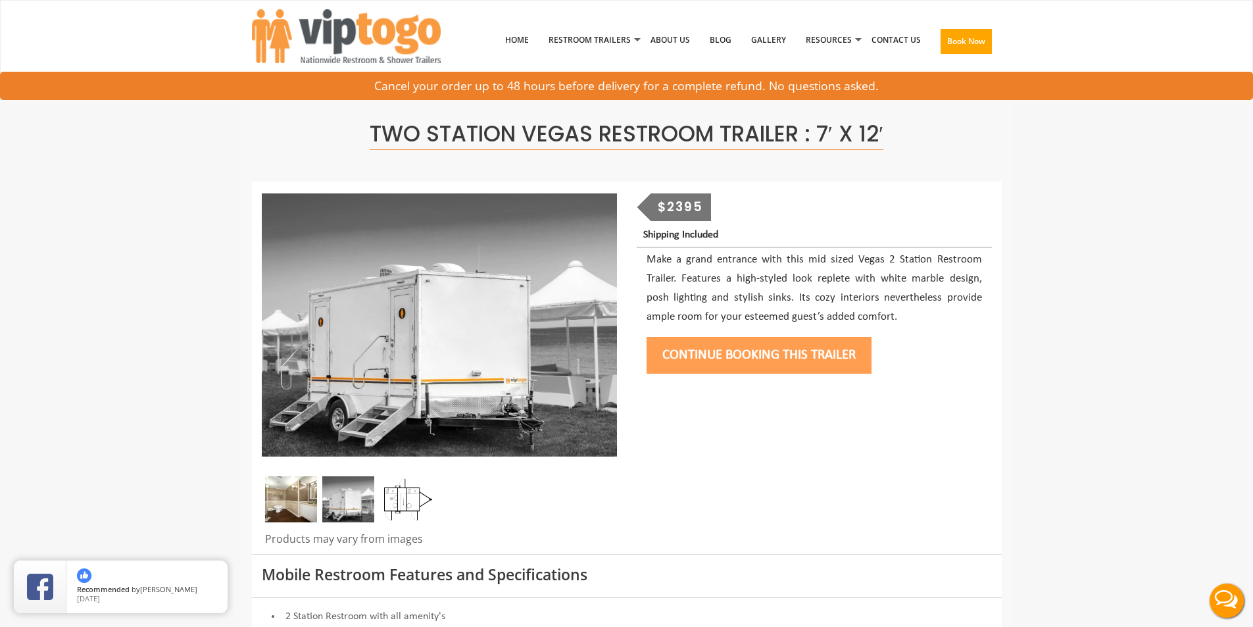
click at [298, 502] on img at bounding box center [291, 499] width 52 height 46
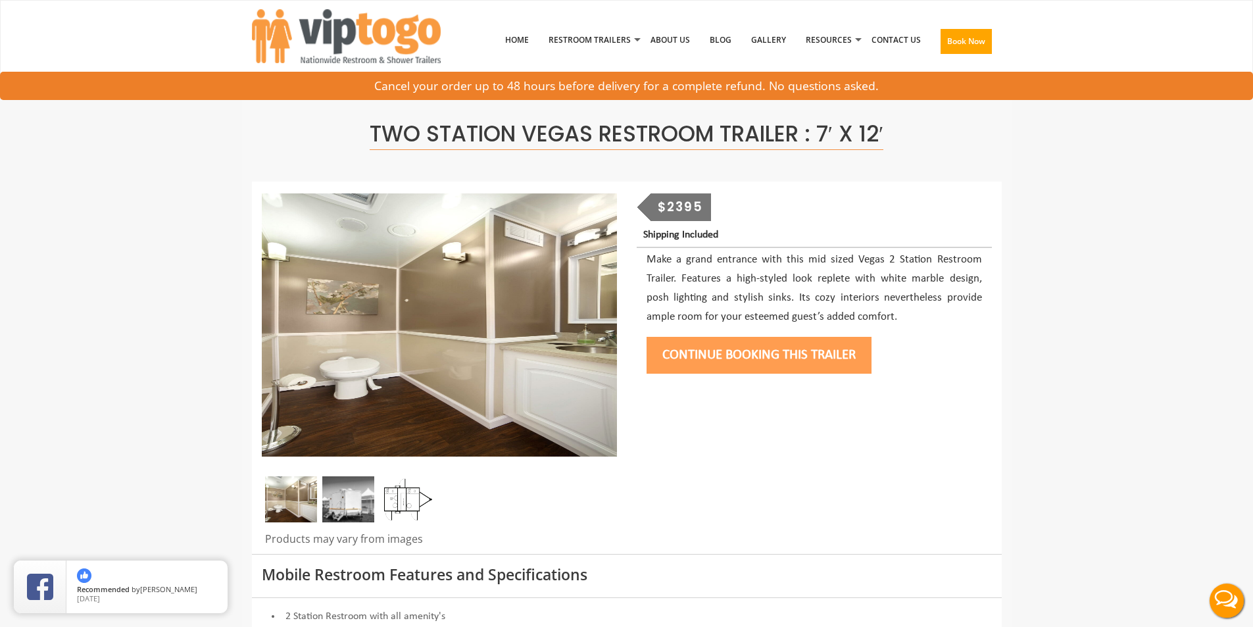
click at [717, 429] on div at bounding box center [627, 368] width 750 height 372
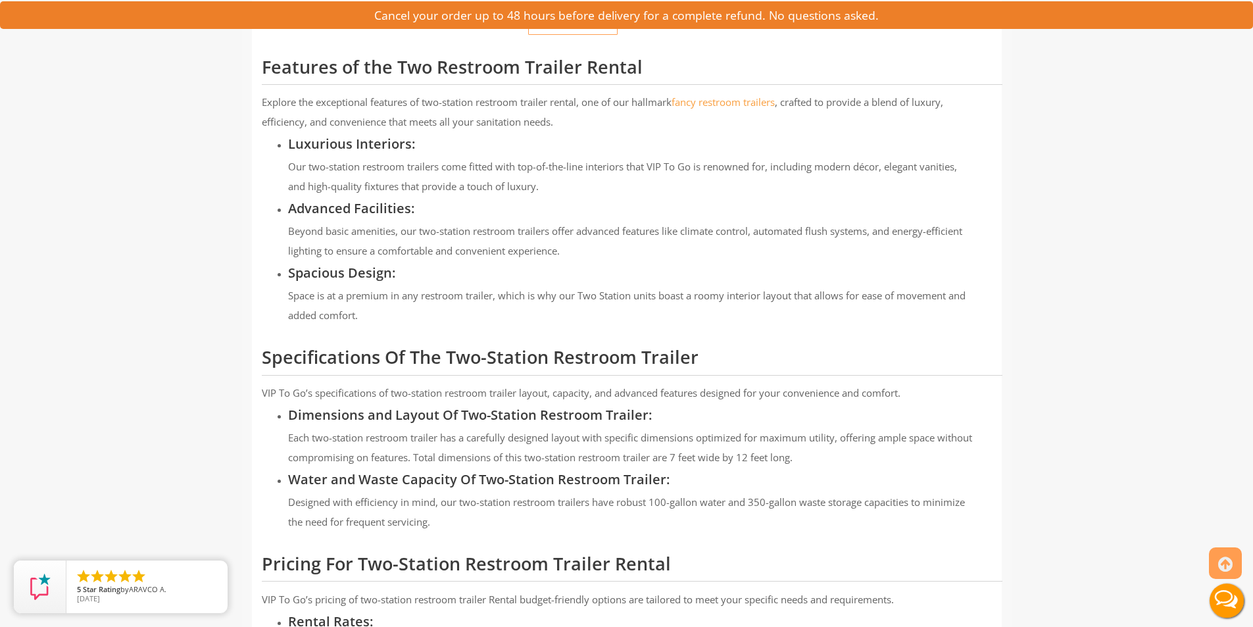
scroll to position [986, 0]
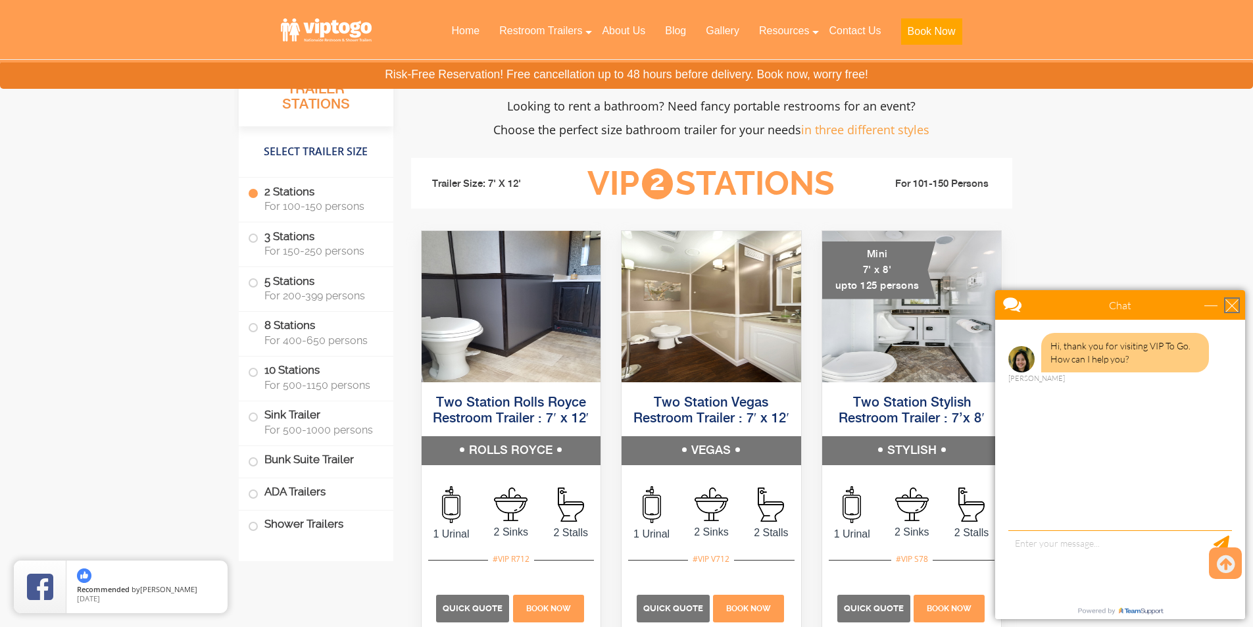
click at [1233, 309] on div "close" at bounding box center [1231, 305] width 13 height 13
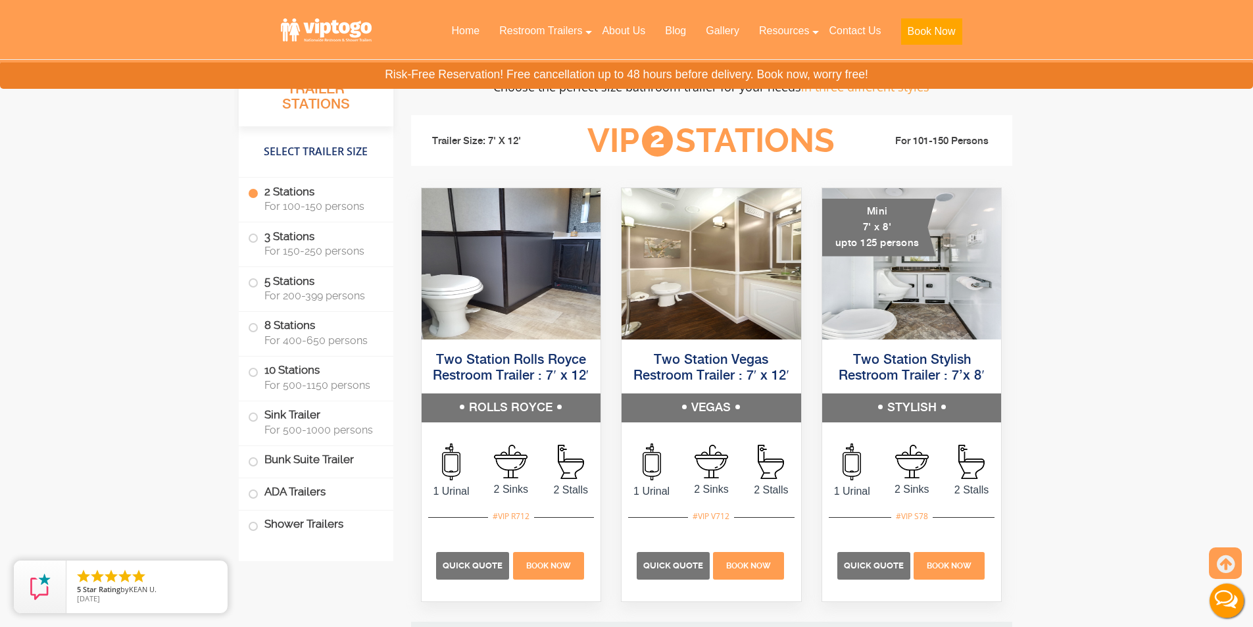
scroll to position [1282, 0]
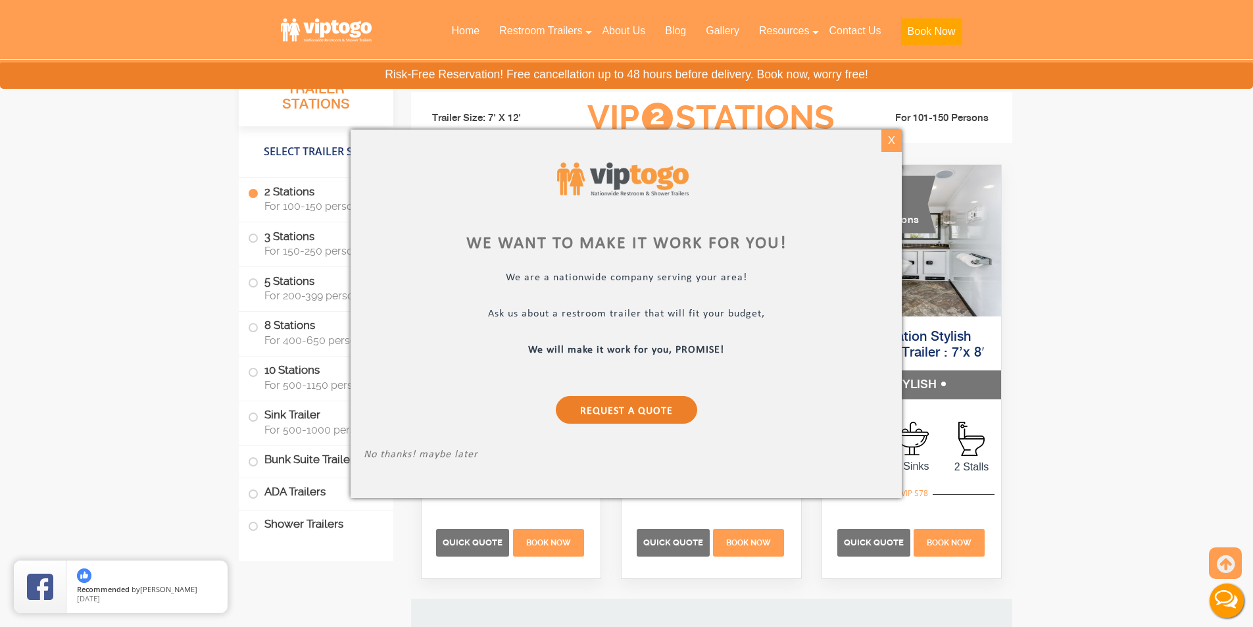
click at [892, 141] on div "X" at bounding box center [891, 141] width 20 height 22
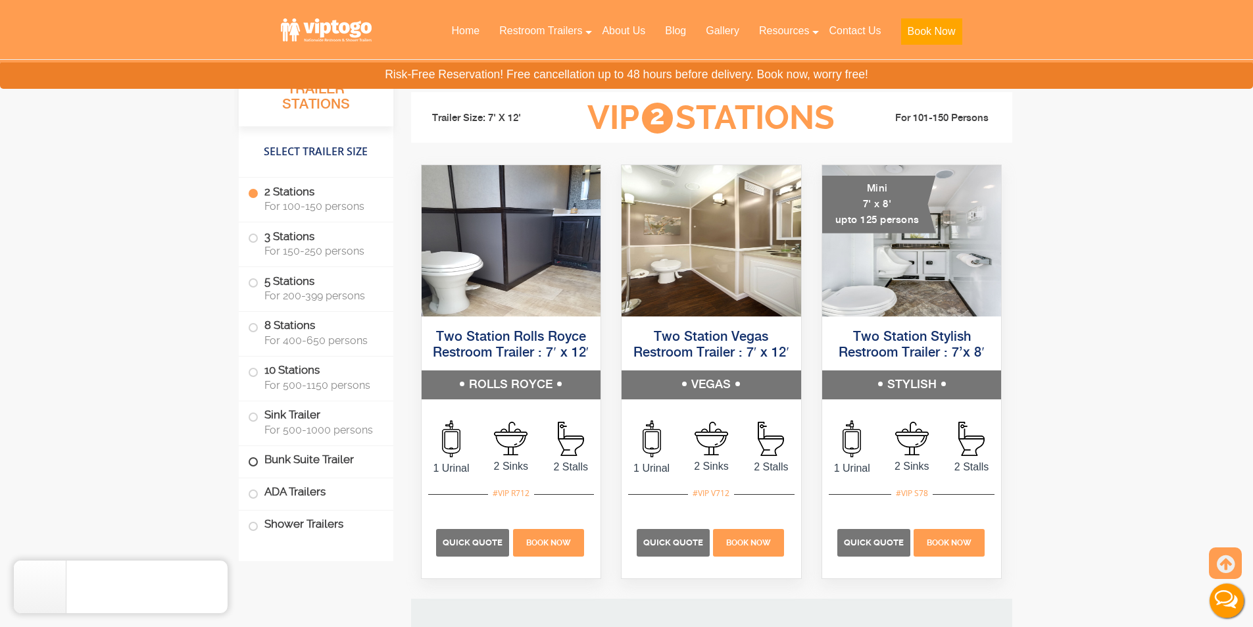
click at [305, 461] on label "Bunk Suite Trailer" at bounding box center [316, 460] width 136 height 28
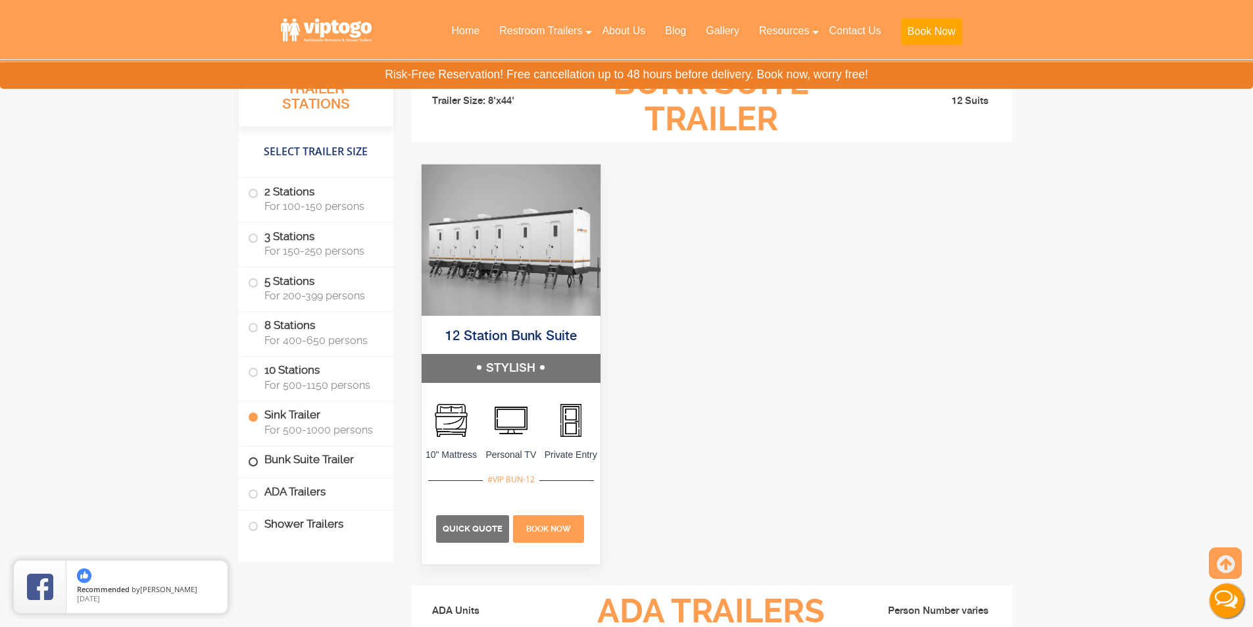
scroll to position [4708, 0]
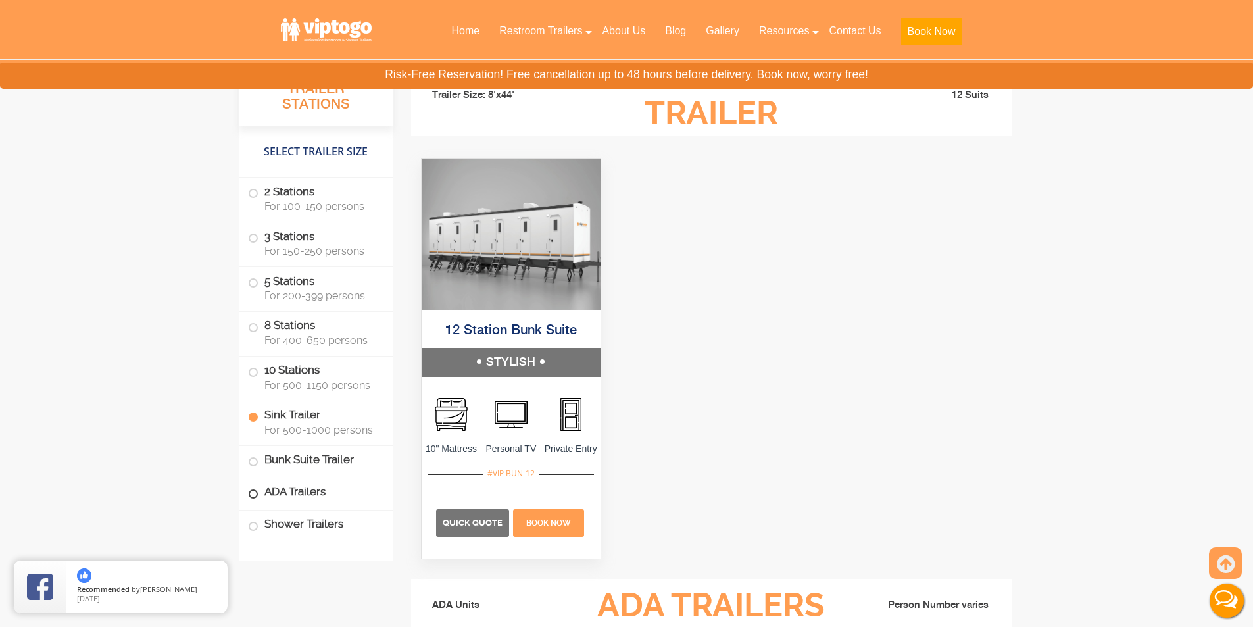
click at [311, 495] on label "ADA Trailers" at bounding box center [316, 492] width 136 height 28
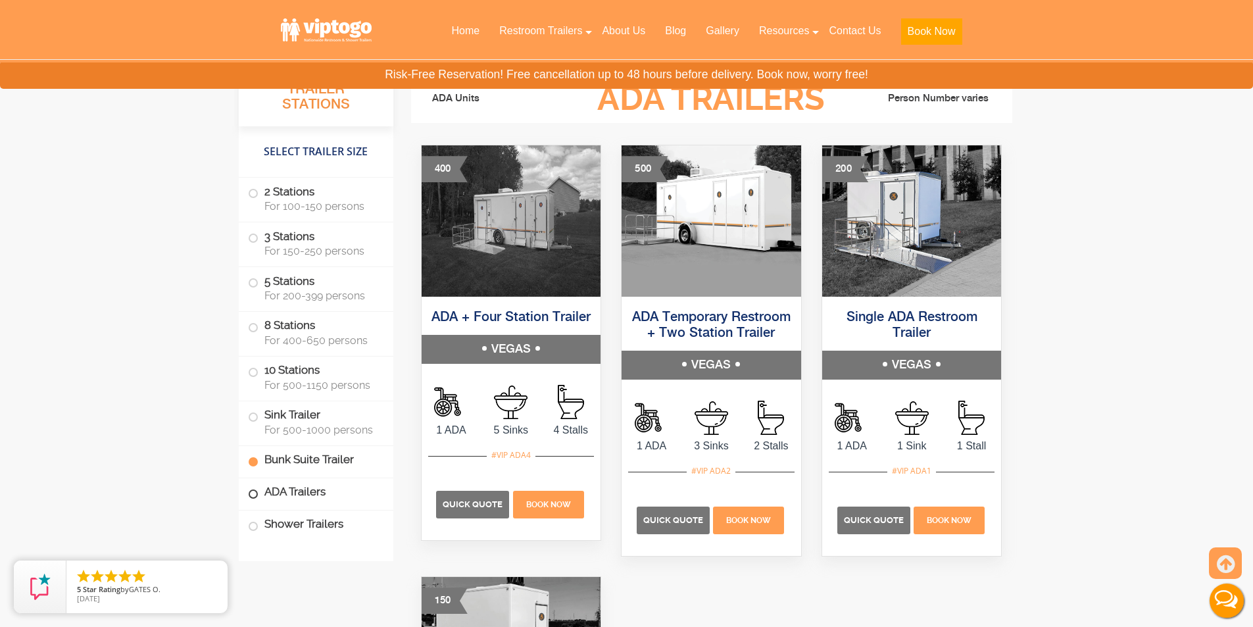
scroll to position [5234, 0]
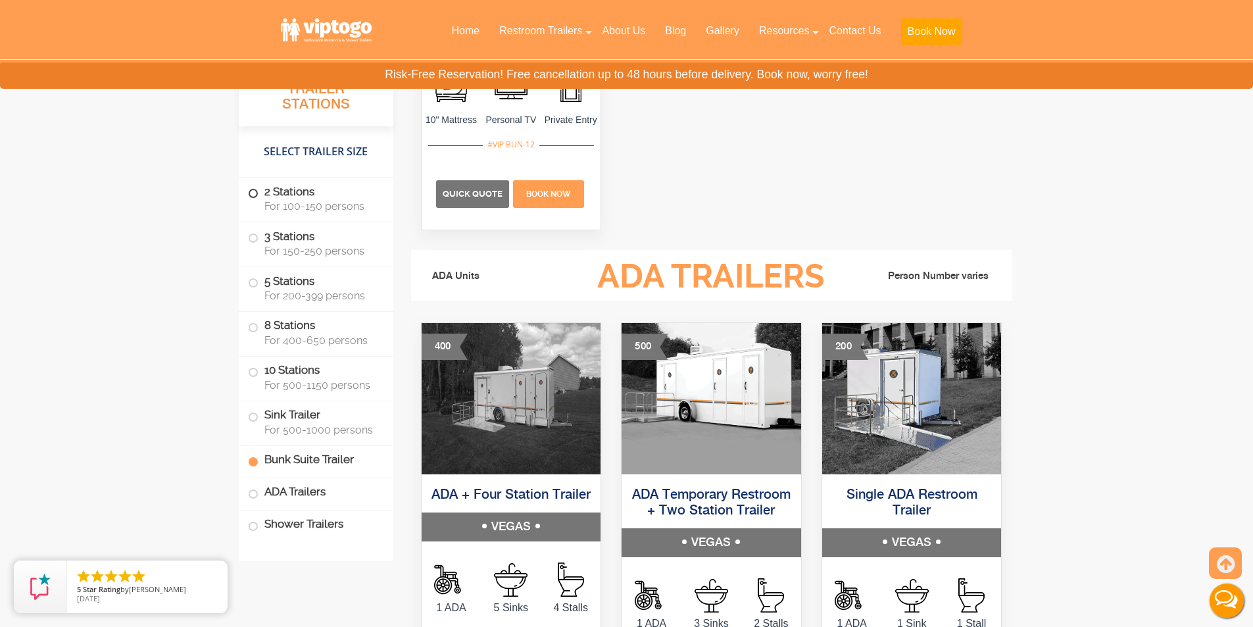
click at [303, 192] on label "2 Stations For 100-150 persons" at bounding box center [316, 198] width 136 height 41
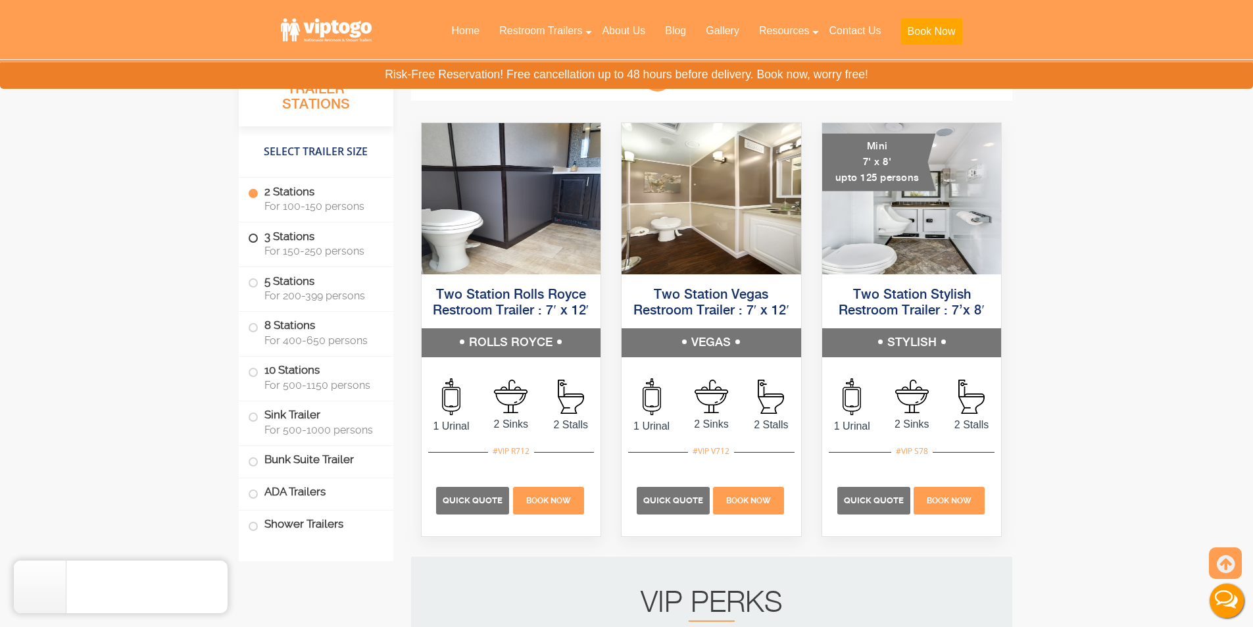
scroll to position [1321, 0]
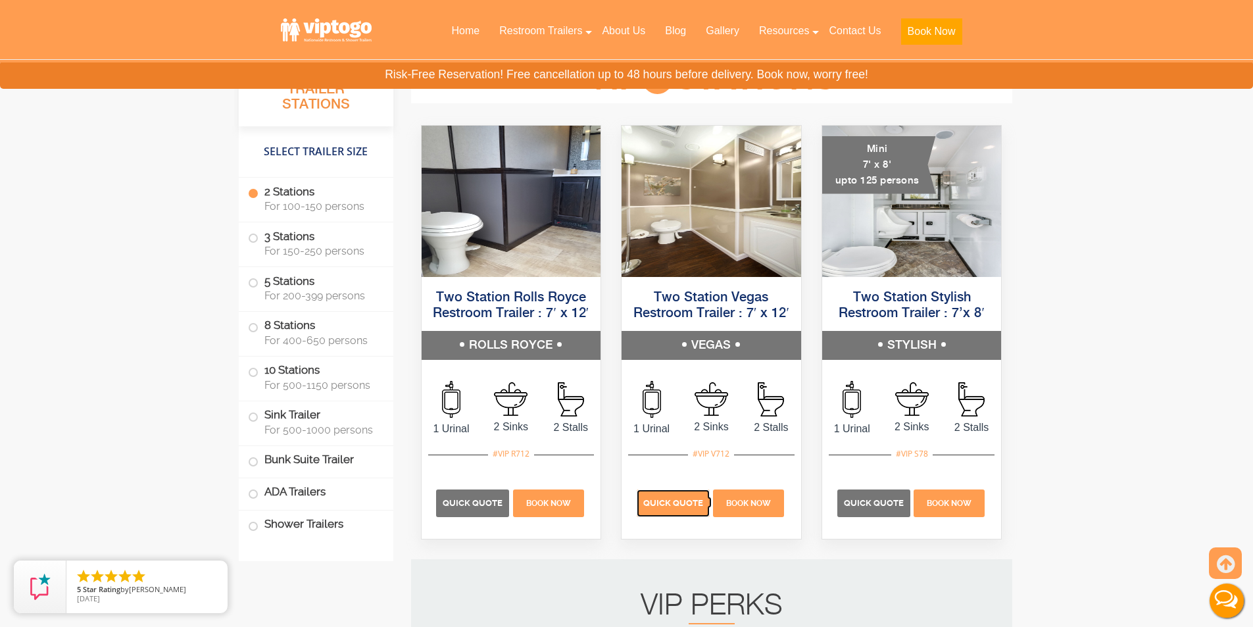
click at [663, 504] on span "Quick Quote" at bounding box center [673, 503] width 60 height 10
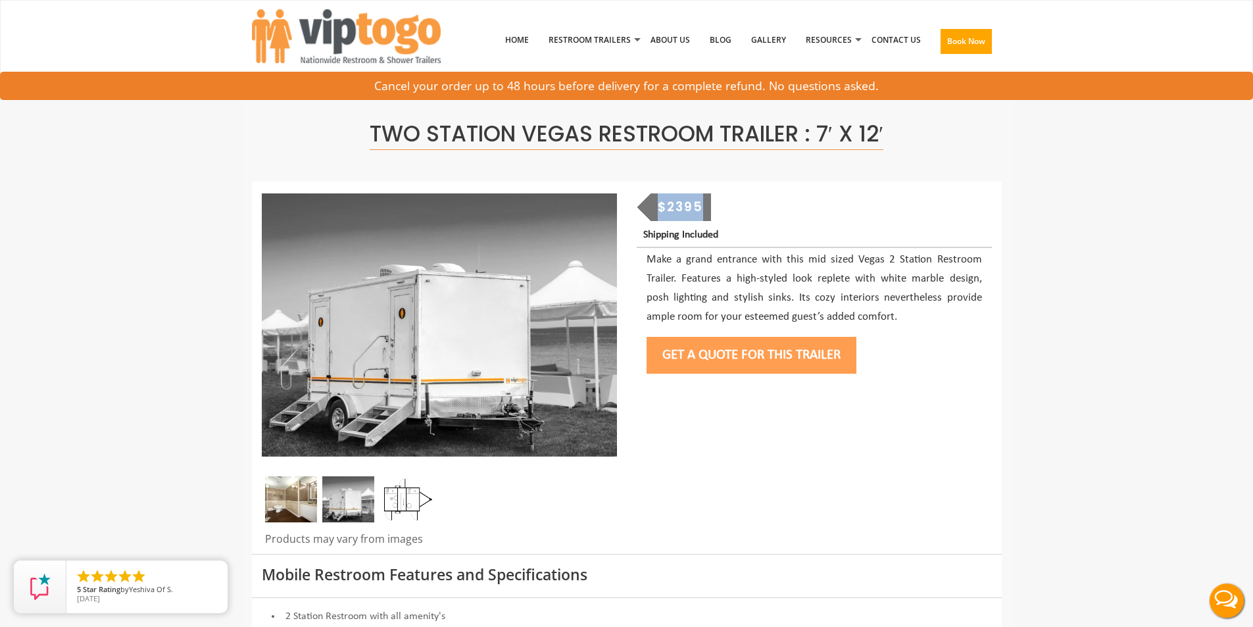
drag, startPoint x: 683, startPoint y: 197, endPoint x: 652, endPoint y: 193, distance: 31.2
click at [652, 193] on div "$2395" at bounding box center [680, 207] width 61 height 28
click at [684, 205] on div "$2395" at bounding box center [680, 207] width 61 height 28
drag, startPoint x: 658, startPoint y: 206, endPoint x: 709, endPoint y: 206, distance: 51.3
click at [709, 206] on div "$2395" at bounding box center [680, 207] width 61 height 28
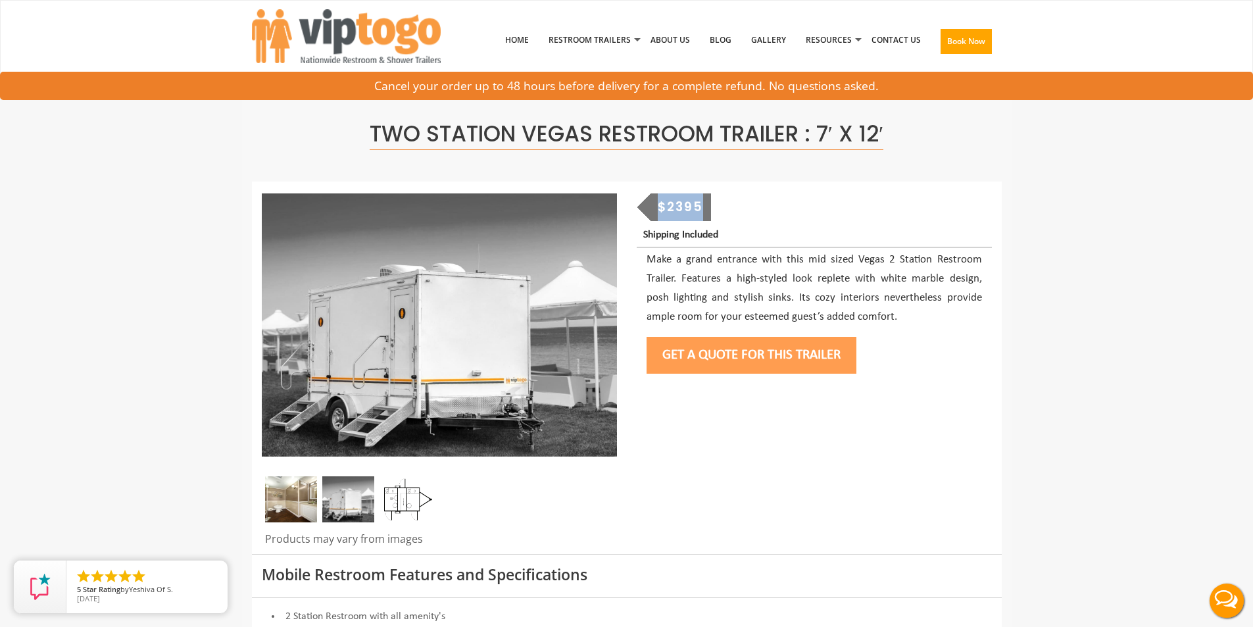
copy div "$2395"
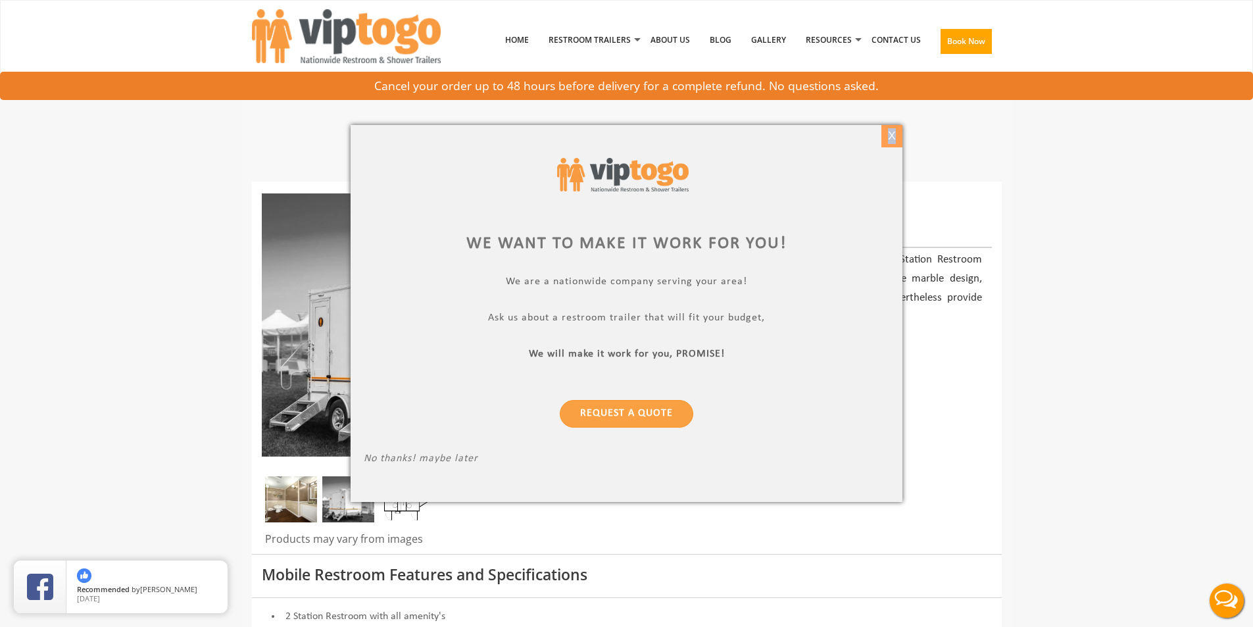
click at [892, 132] on div "X" at bounding box center [891, 136] width 20 height 22
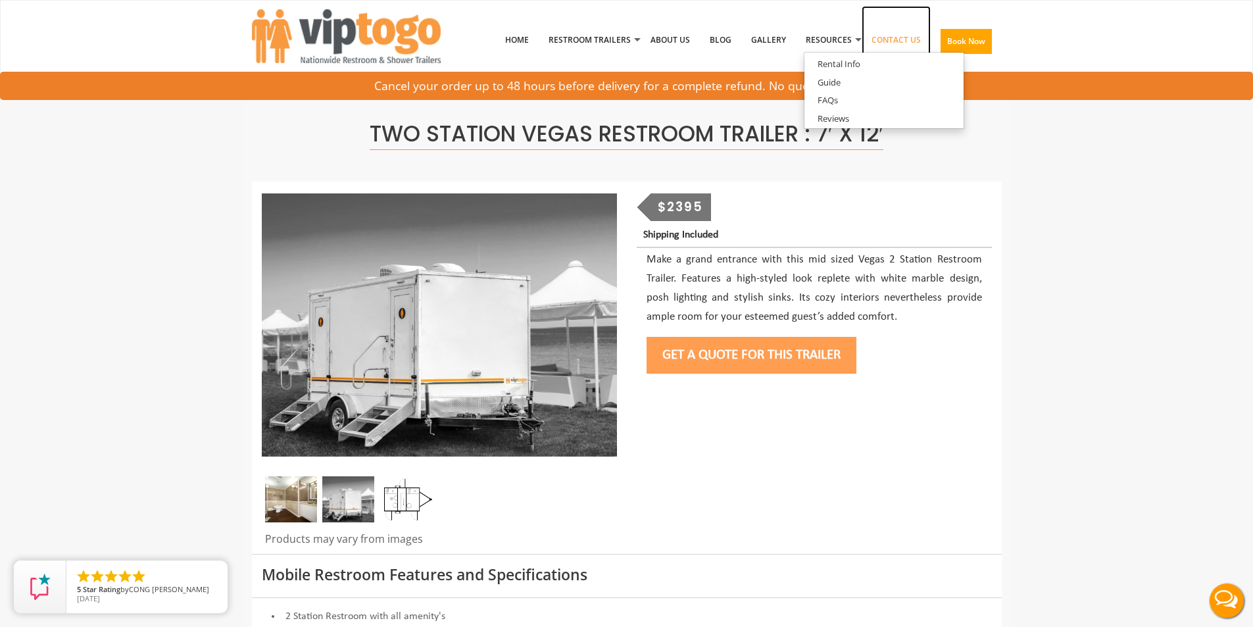
click at [874, 41] on link "Contact Us" at bounding box center [895, 40] width 69 height 68
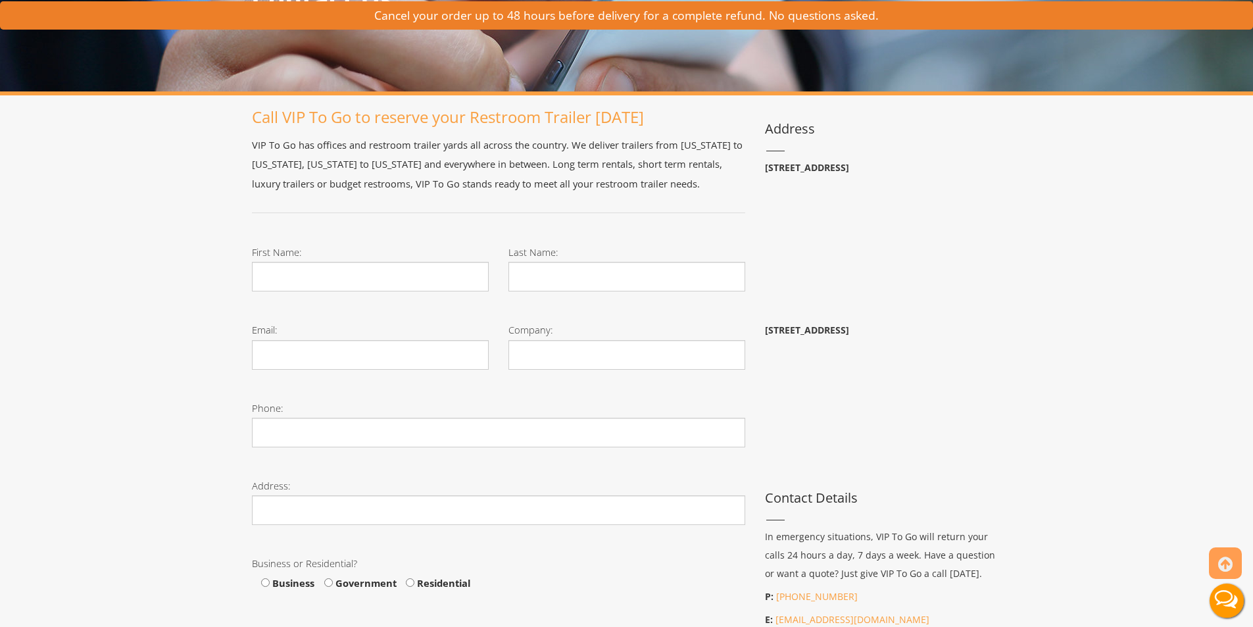
scroll to position [197, 0]
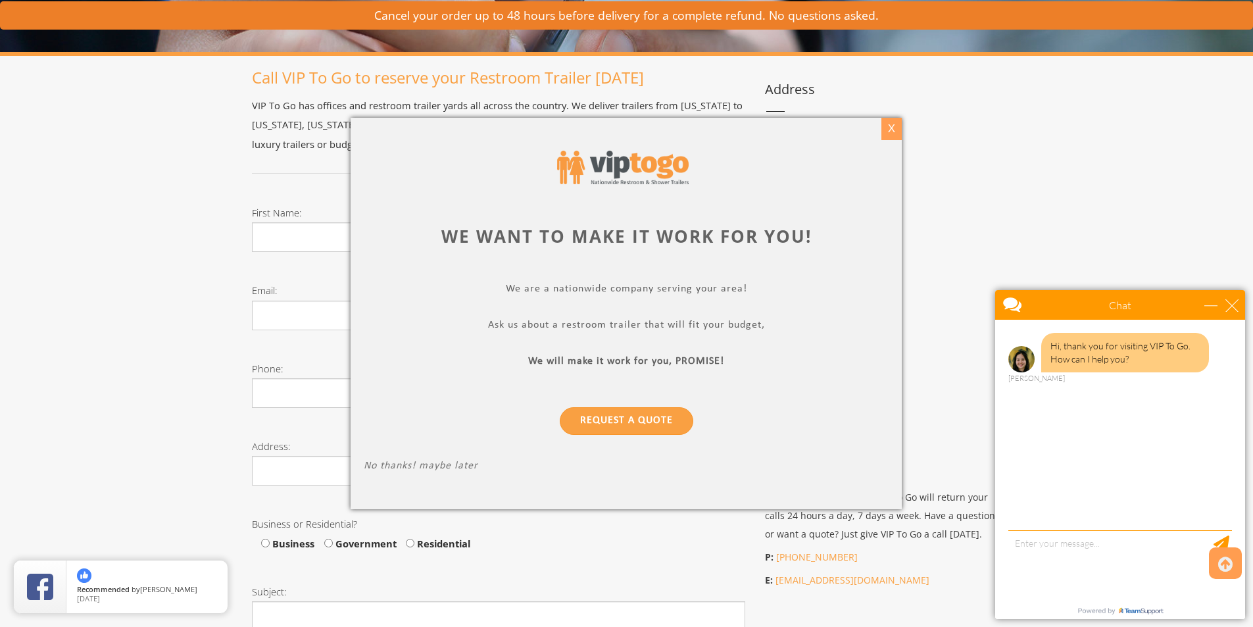
click at [897, 130] on div "X" at bounding box center [891, 129] width 20 height 22
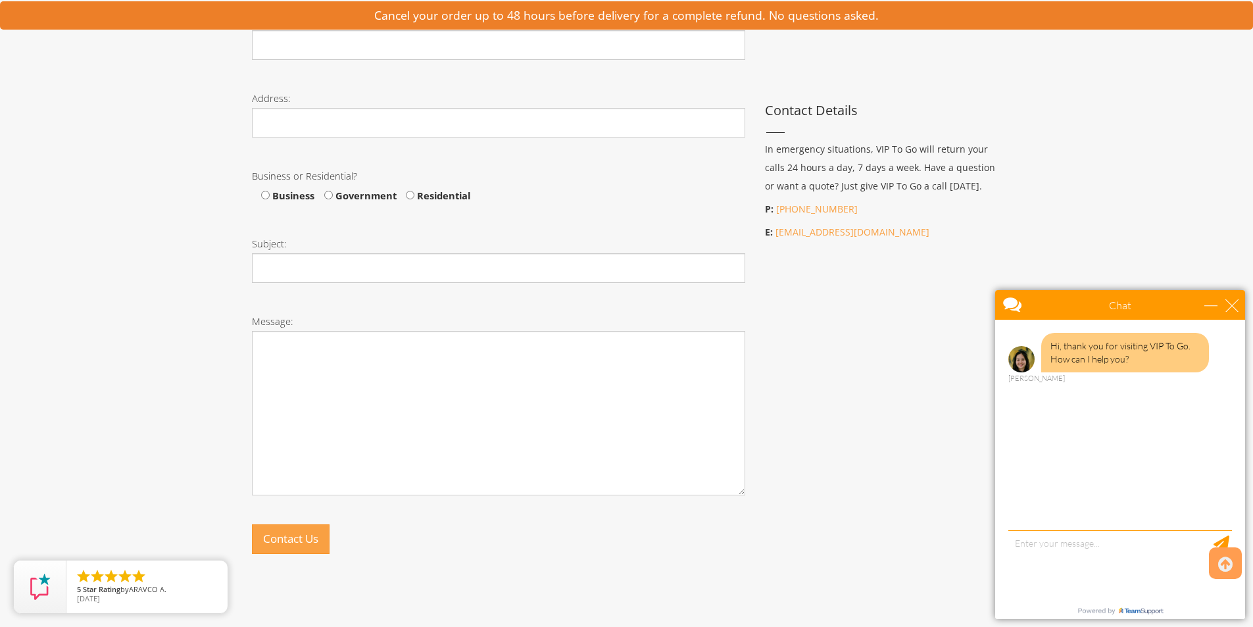
scroll to position [464, 0]
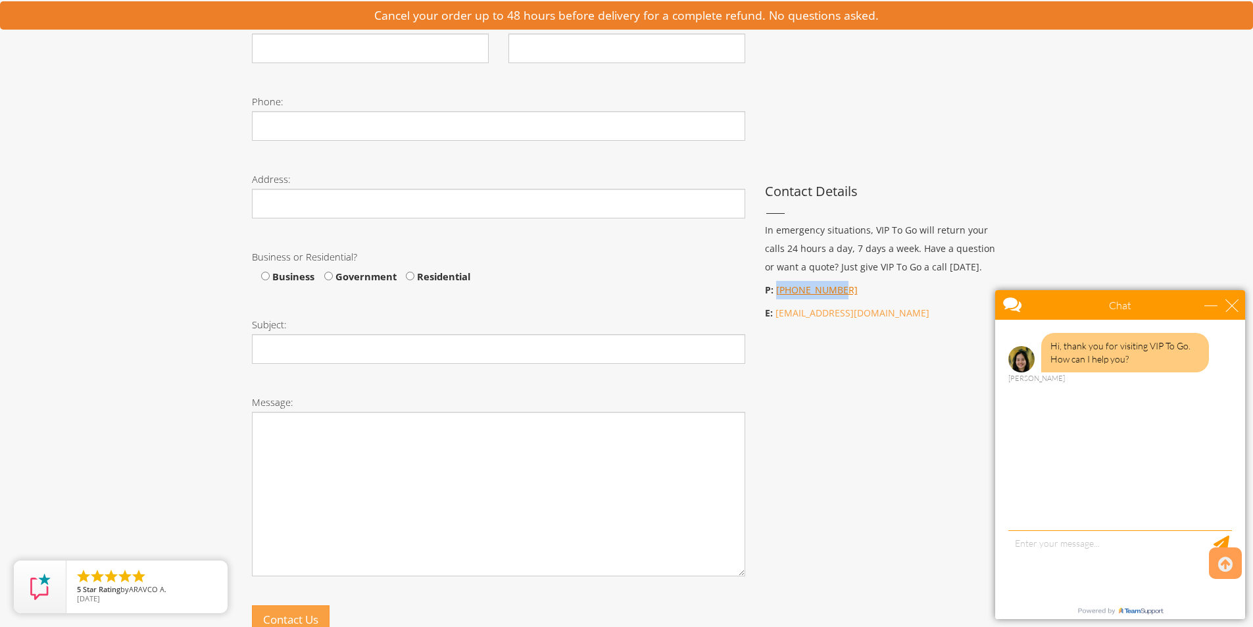
drag, startPoint x: 836, startPoint y: 291, endPoint x: 775, endPoint y: 283, distance: 60.9
click at [775, 283] on p "P: 866-904-2635" at bounding box center [883, 290] width 237 height 18
copy link "866-904-2635"
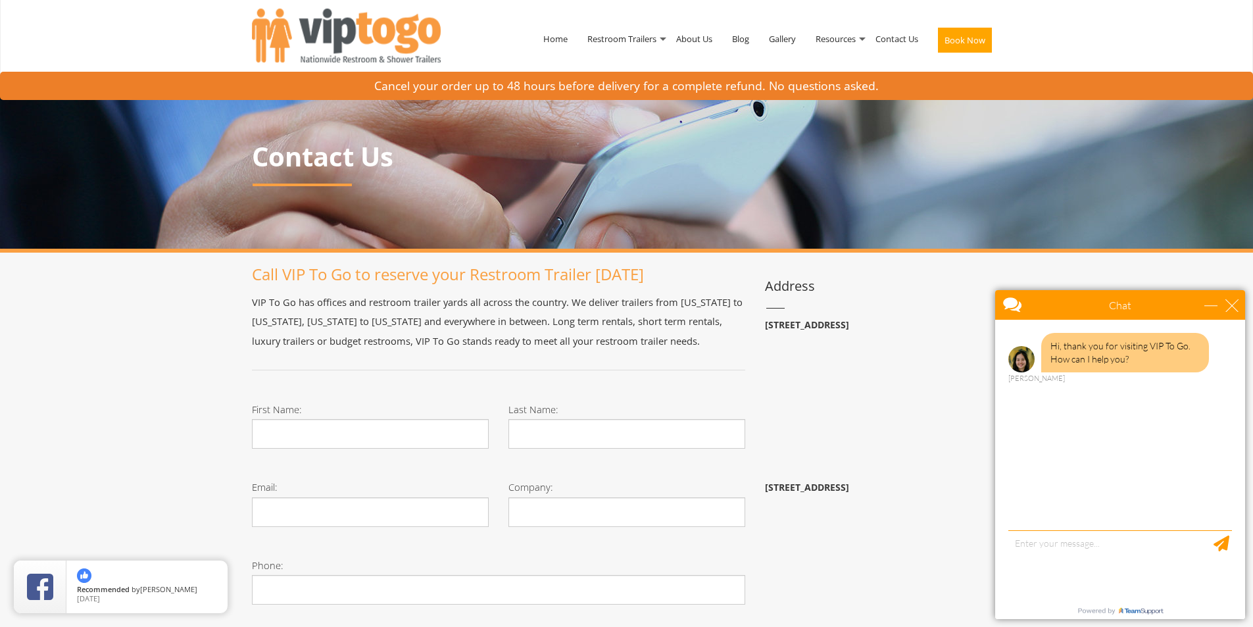
scroll to position [0, 0]
